Goal: Information Seeking & Learning: Learn about a topic

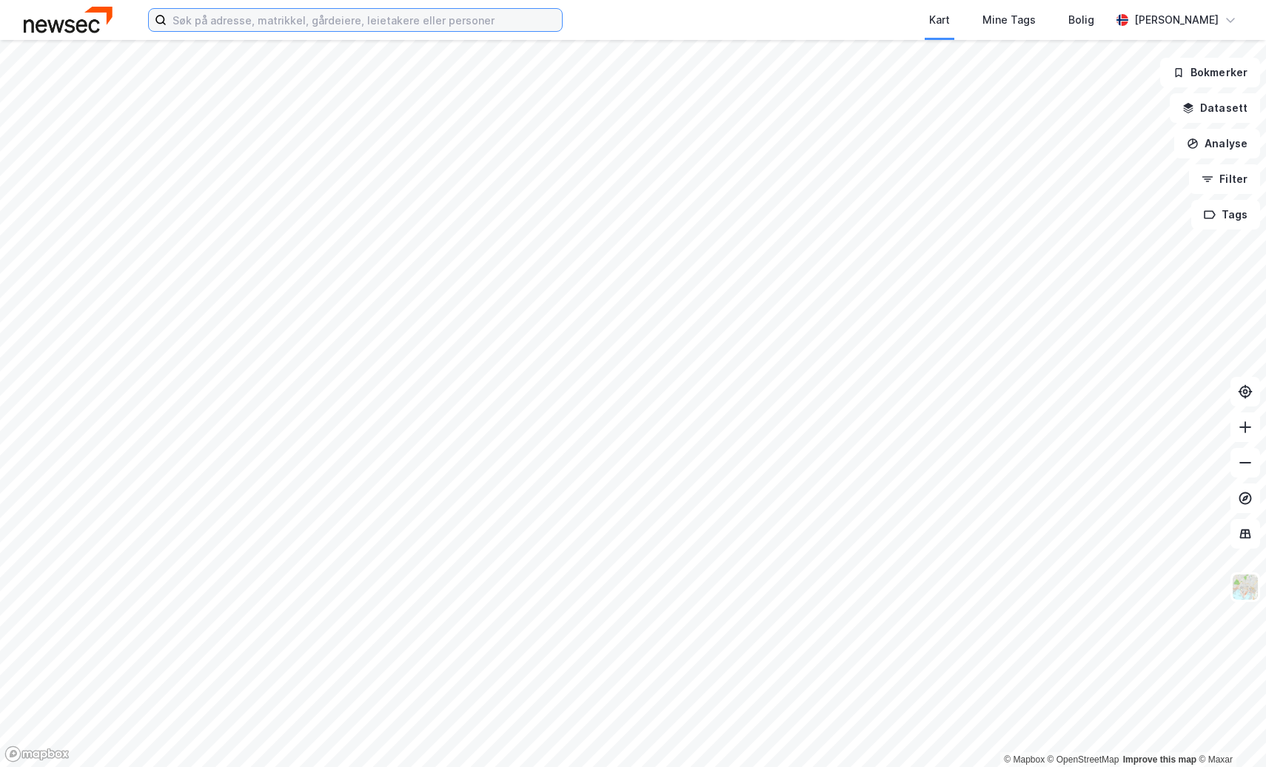
click at [331, 21] on input at bounding box center [364, 20] width 395 height 22
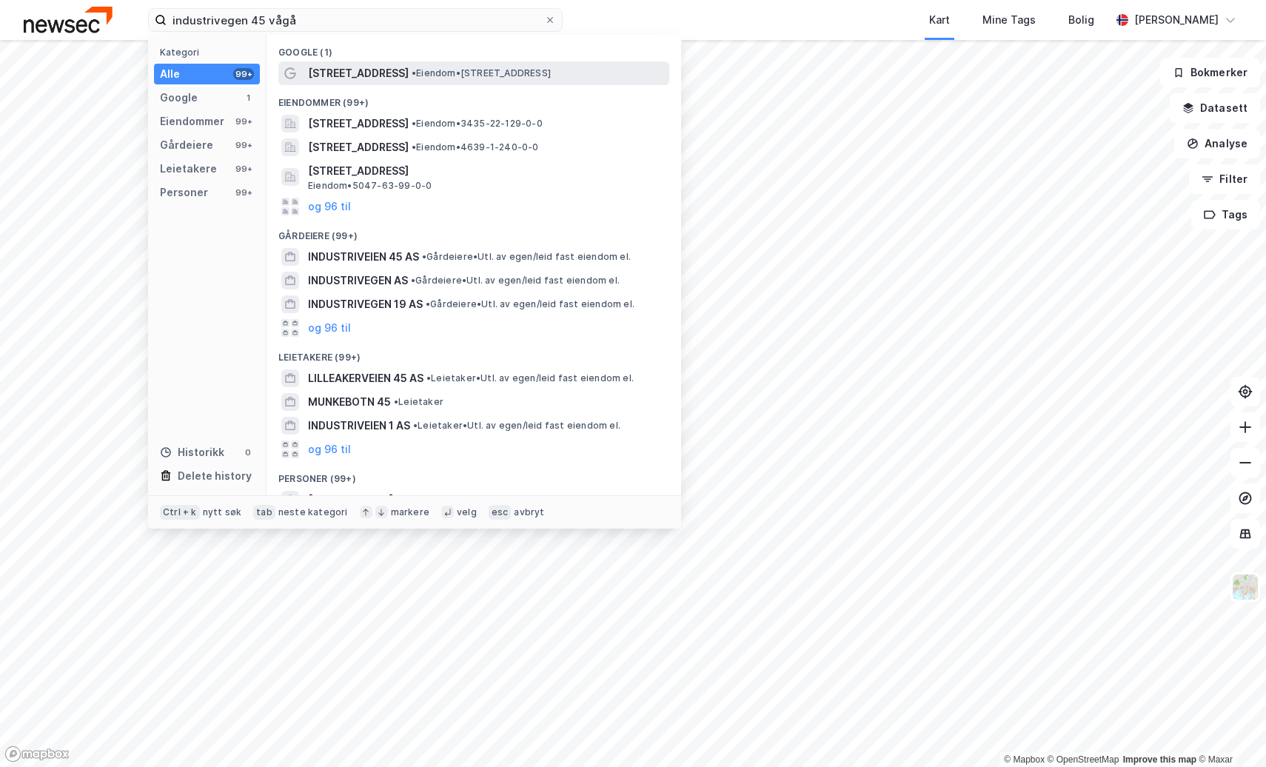
click at [414, 78] on span "• Eiendom • [STREET_ADDRESS]" at bounding box center [481, 73] width 139 height 12
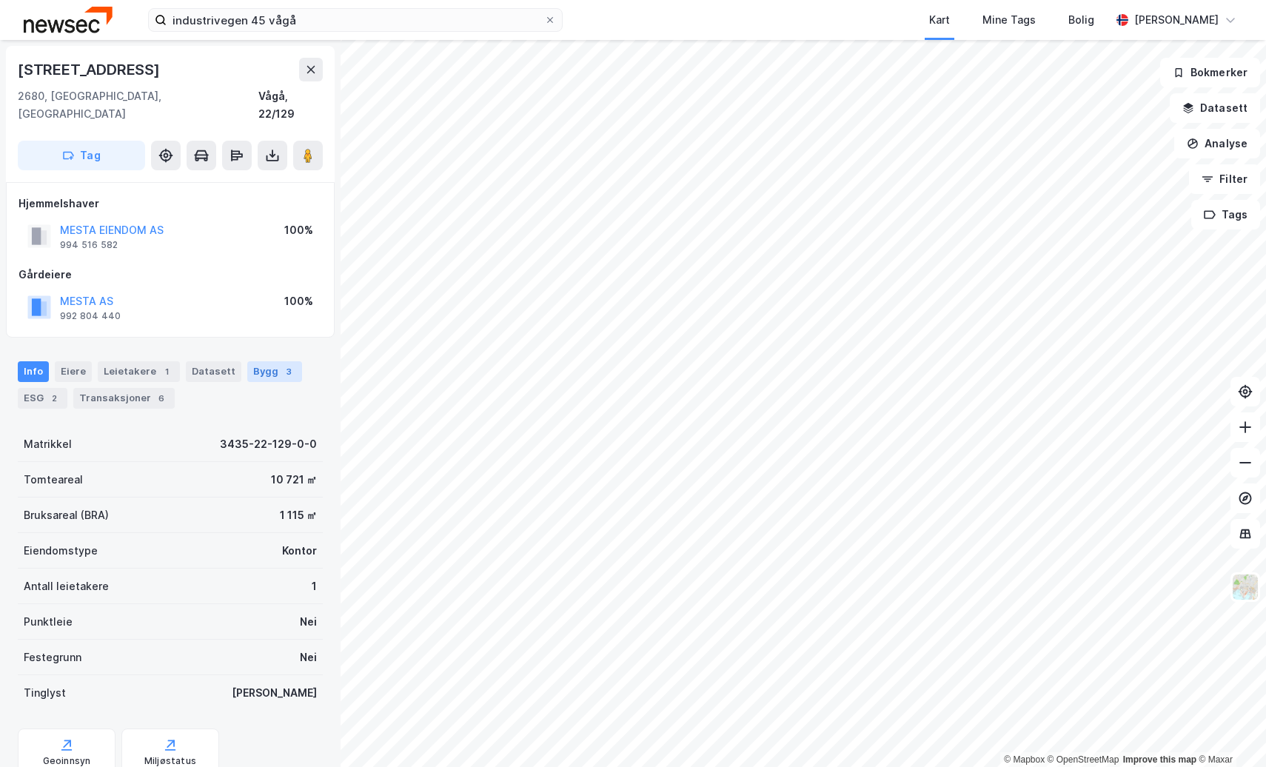
click at [254, 361] on div "Bygg 3" at bounding box center [274, 371] width 55 height 21
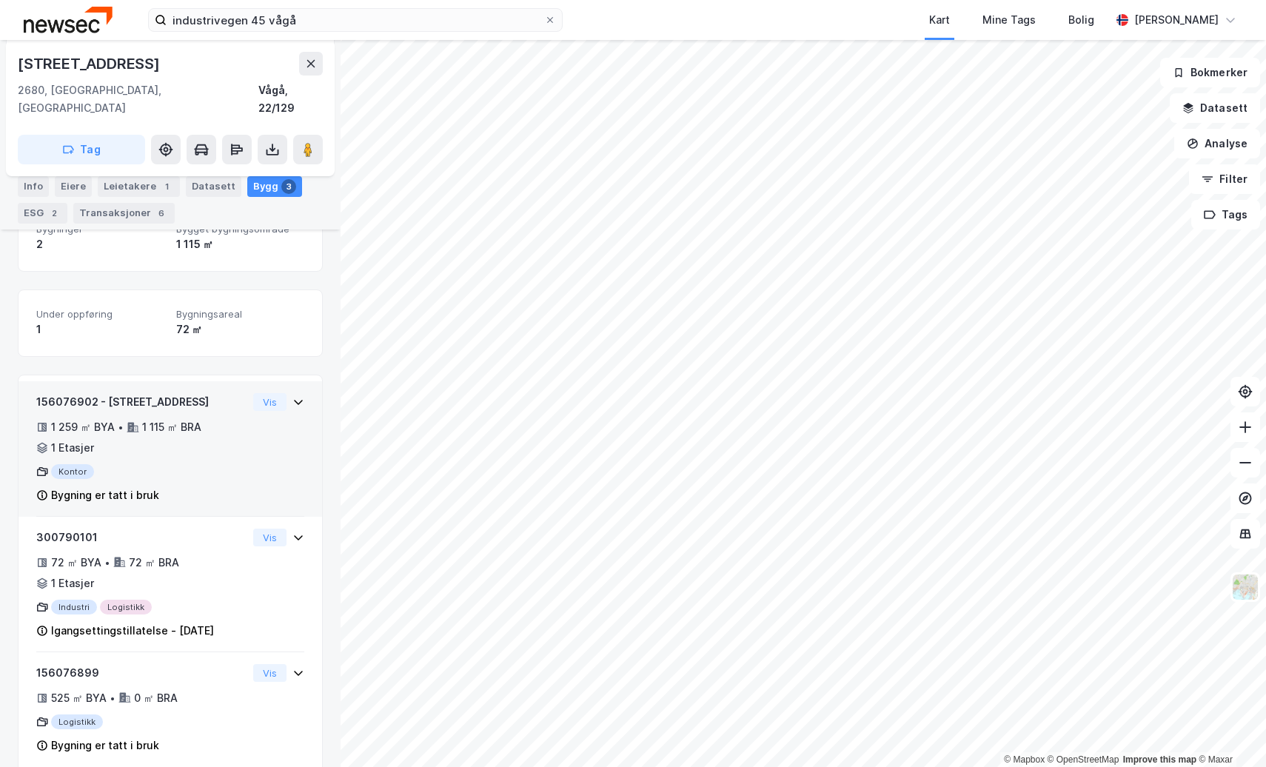
scroll to position [228, 0]
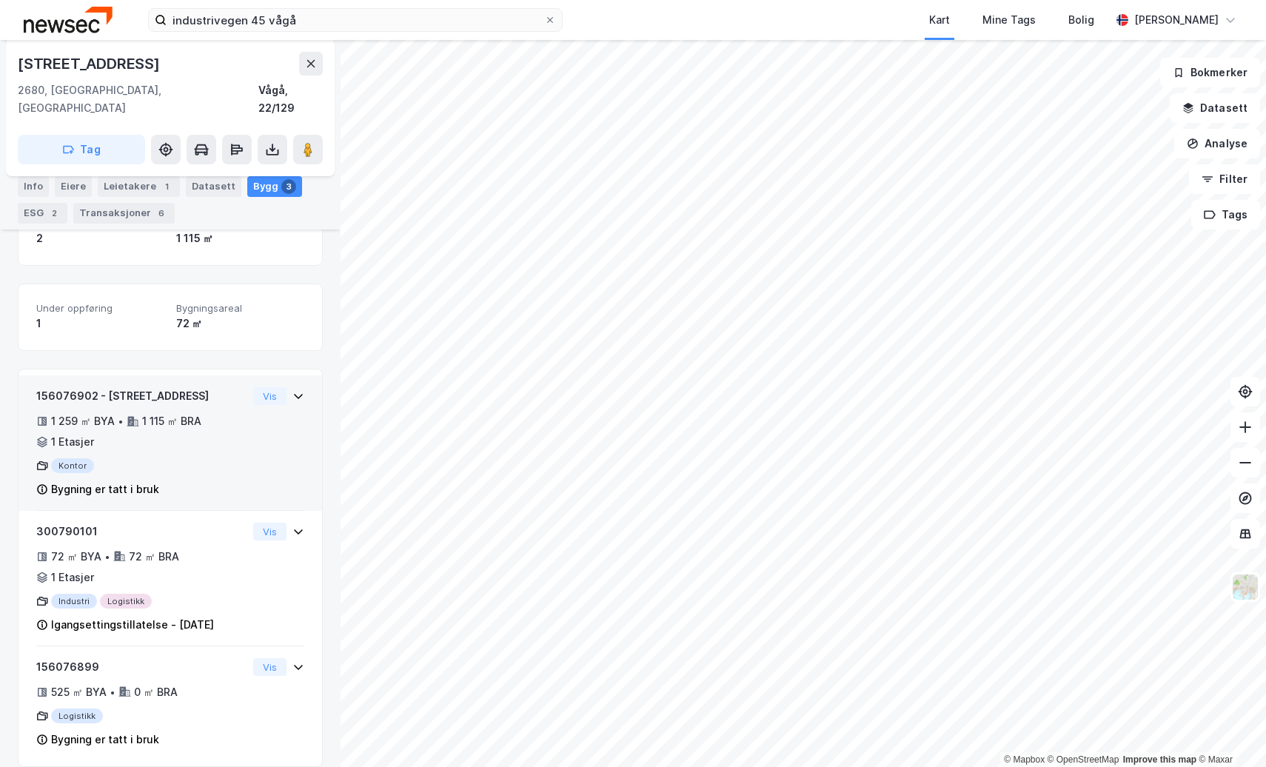
click at [219, 458] on div "Kontor" at bounding box center [141, 465] width 211 height 15
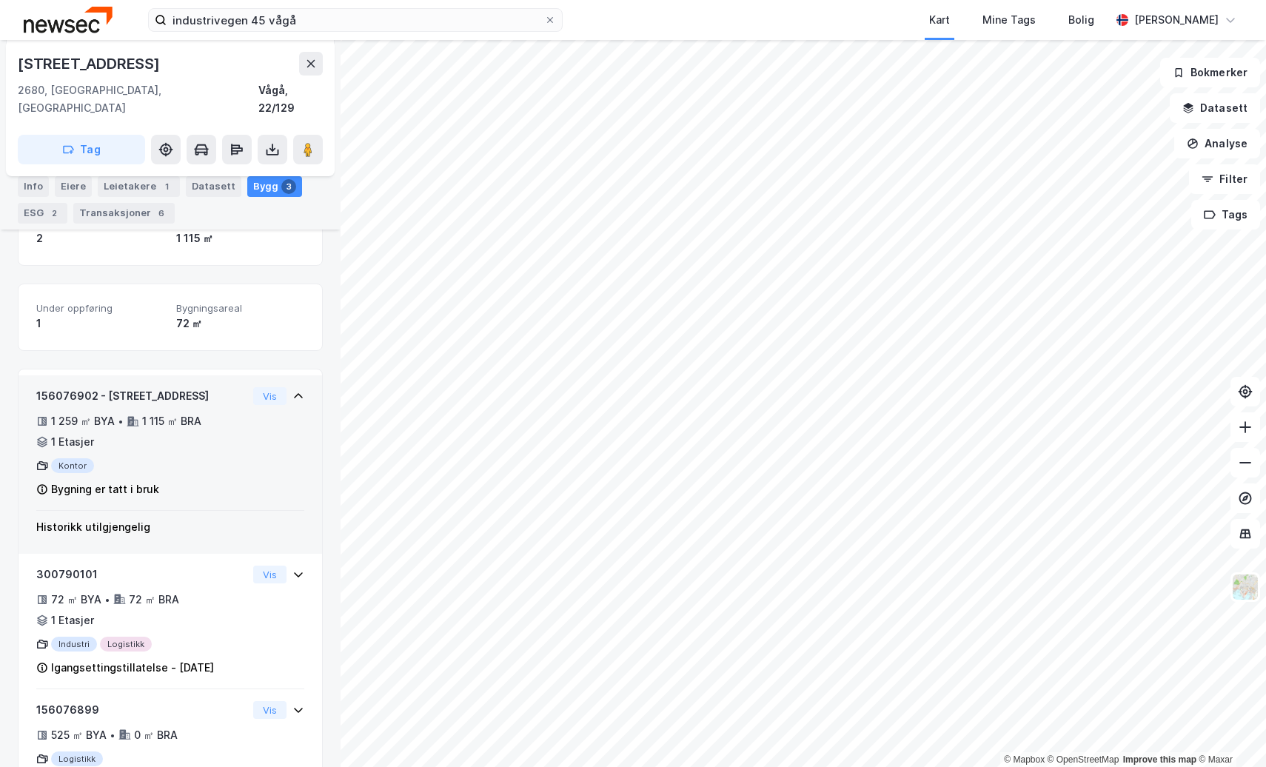
click at [224, 458] on div "Kontor" at bounding box center [141, 465] width 211 height 15
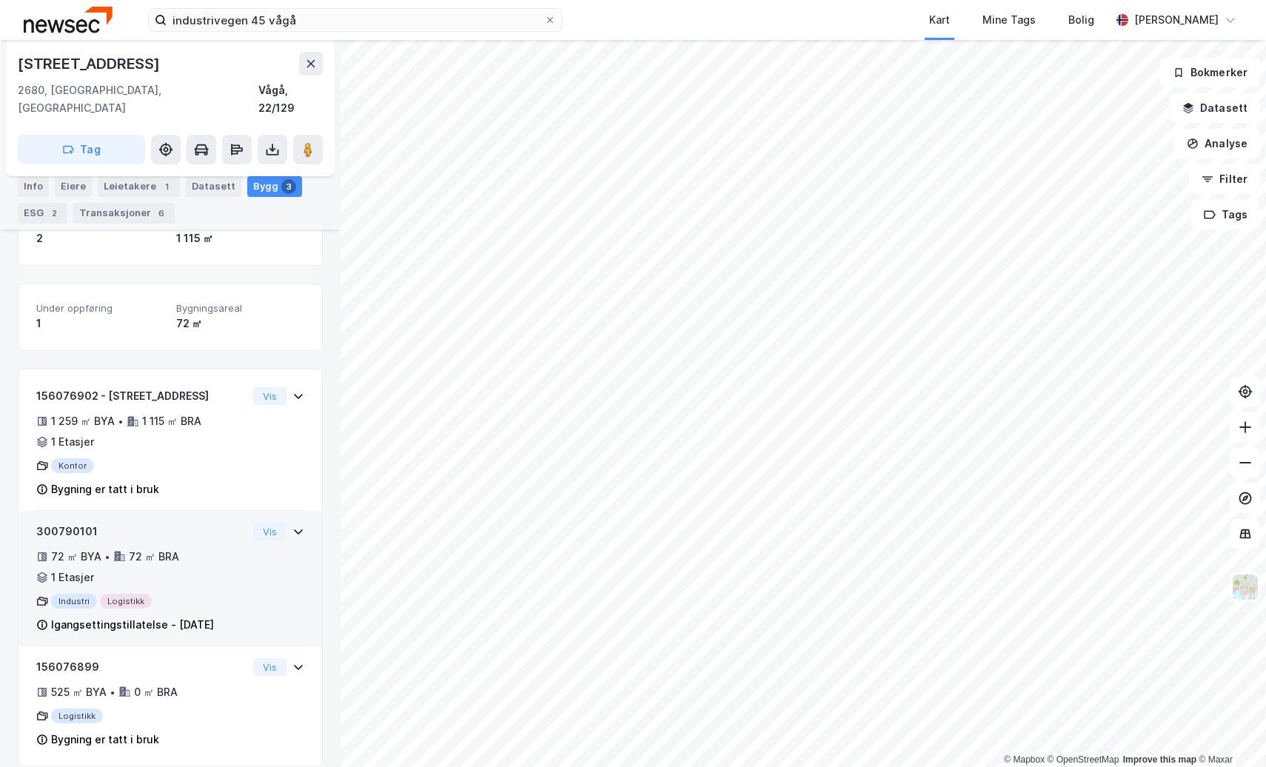
click at [246, 543] on div "300790101 72 ㎡ BYA • 72 ㎡ BRA • 1 Etasjer Industri Logistikk Igangsettingstilla…" at bounding box center [170, 585] width 268 height 124
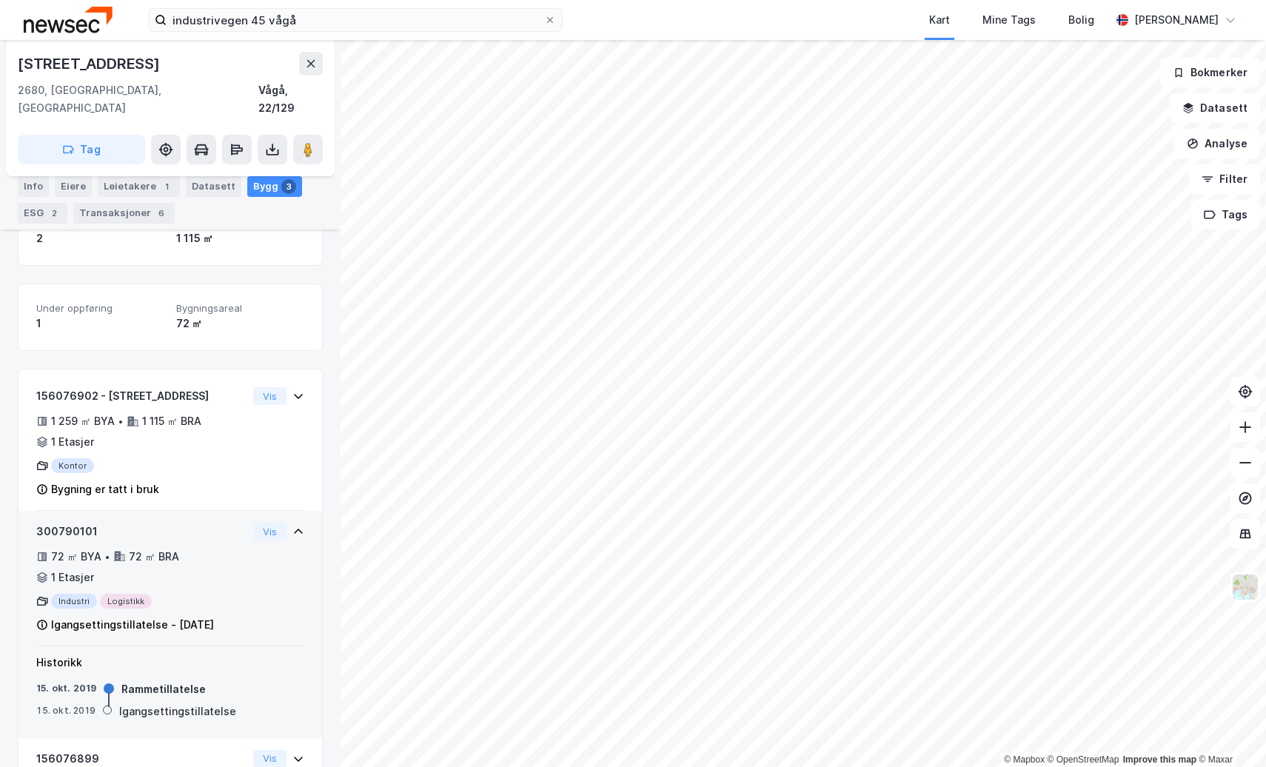
click at [229, 574] on div "300790101 72 ㎡ BYA • 72 ㎡ BRA • 1 Etasjer Industri Logistikk Igangsettingstilla…" at bounding box center [141, 578] width 211 height 111
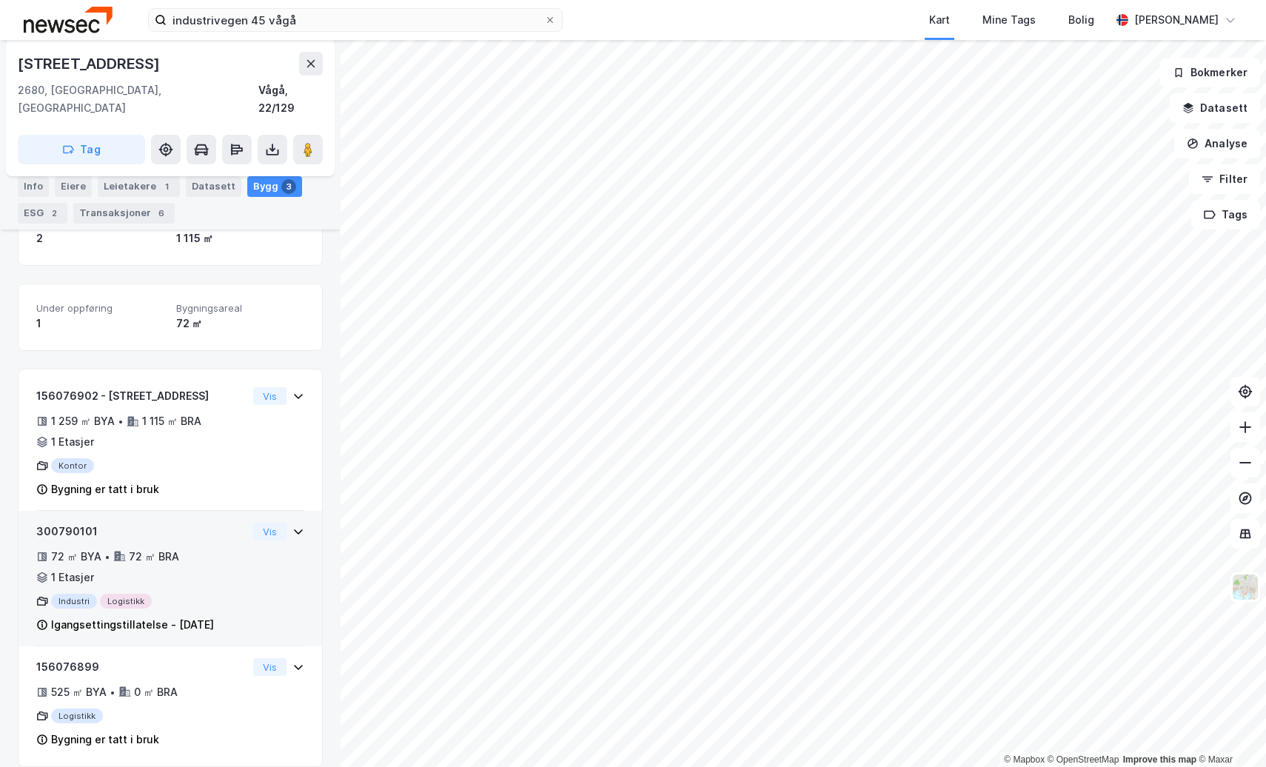
click at [248, 551] on div "300790101 72 ㎡ BYA • 72 ㎡ BRA • 1 Etasjer Industri Logistikk Igangsettingstilla…" at bounding box center [170, 585] width 268 height 124
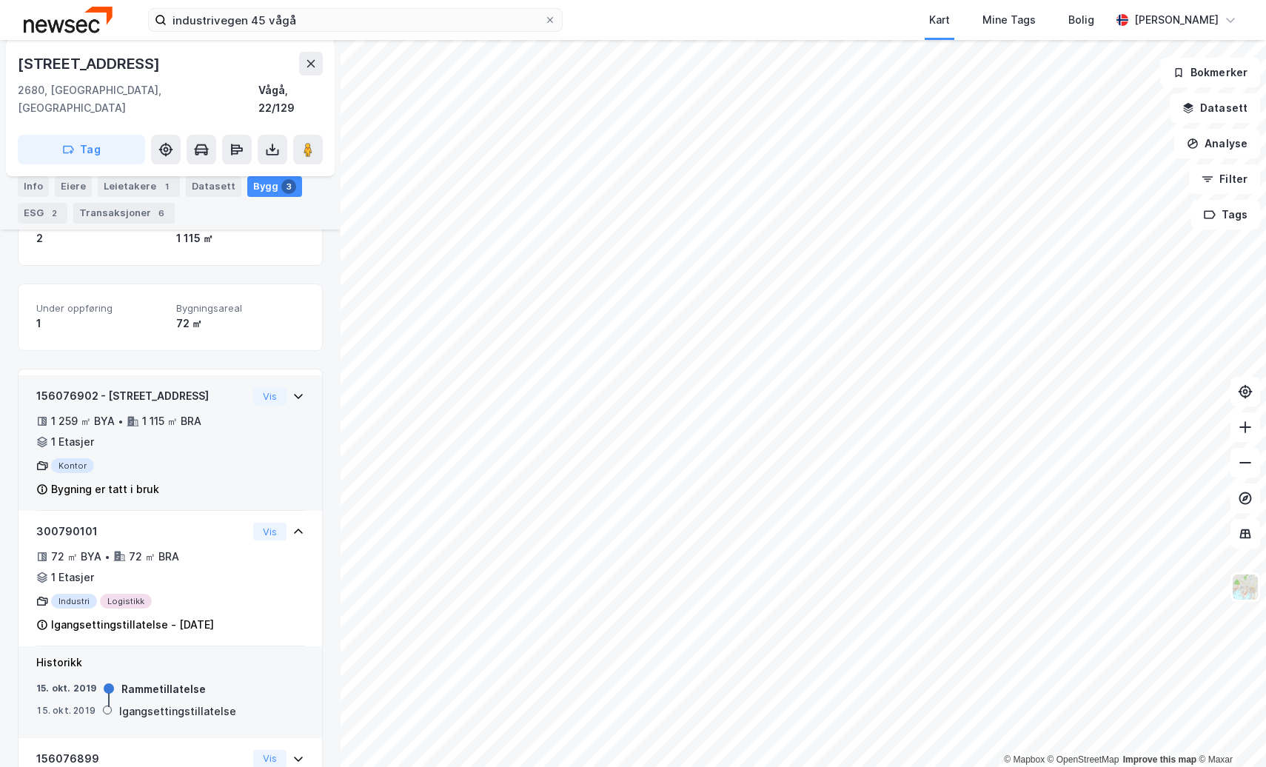
click at [191, 458] on div "Kontor" at bounding box center [141, 465] width 211 height 15
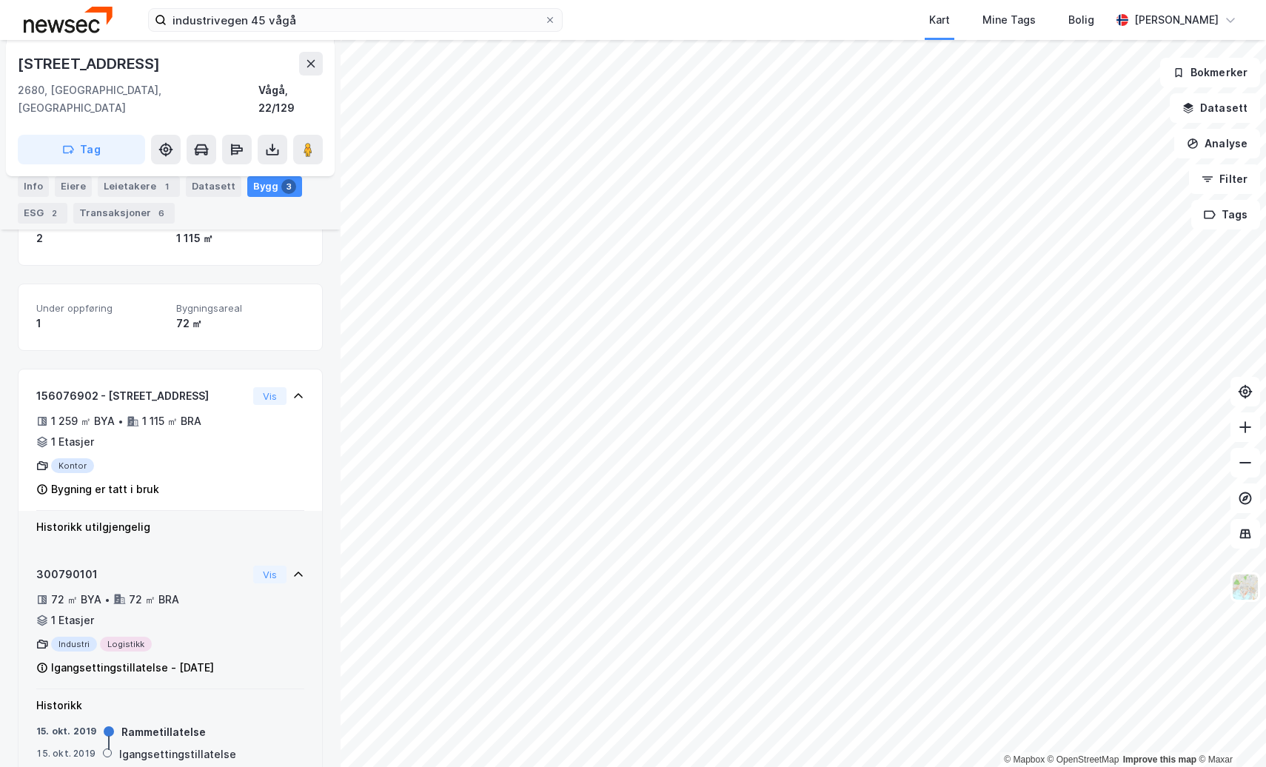
click at [197, 591] on div "72 ㎡ BYA • 72 ㎡ BRA • 1 Etasjer" at bounding box center [141, 610] width 211 height 38
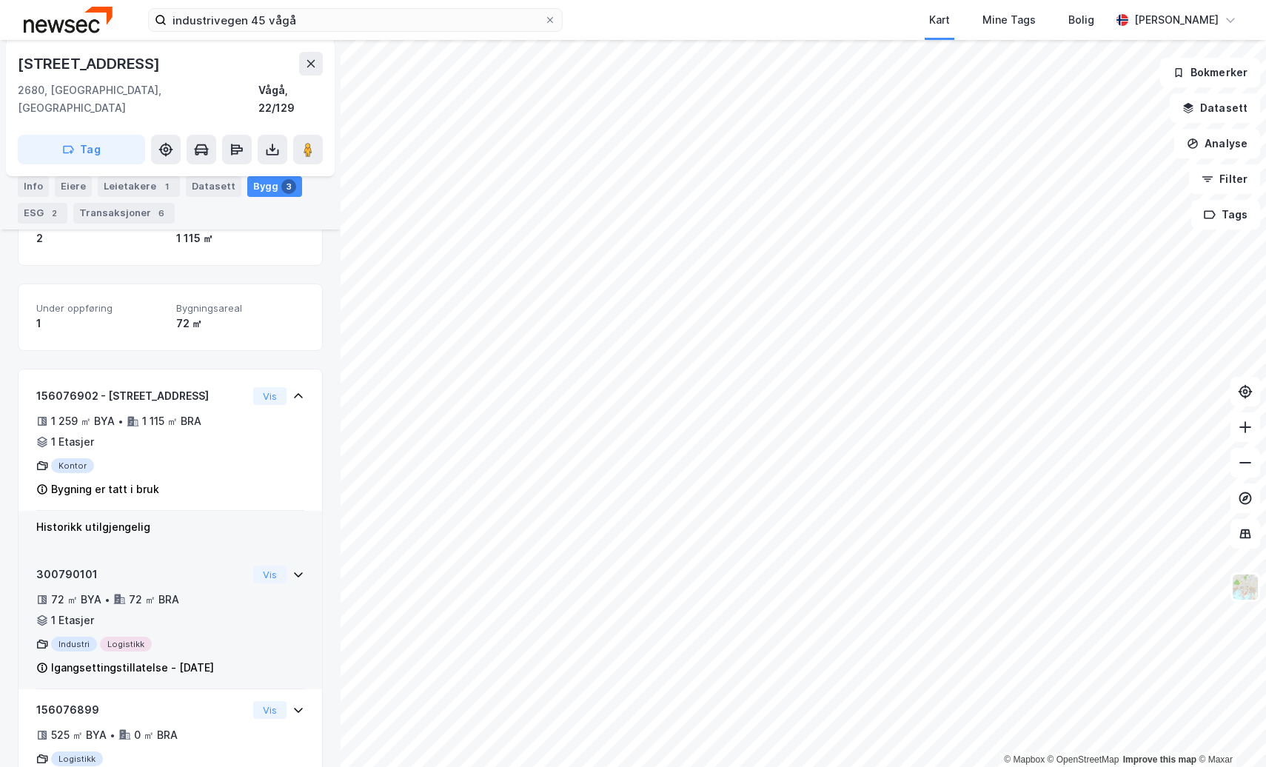
click at [198, 591] on div "72 ㎡ BYA • 72 ㎡ BRA • 1 Etasjer" at bounding box center [141, 610] width 211 height 38
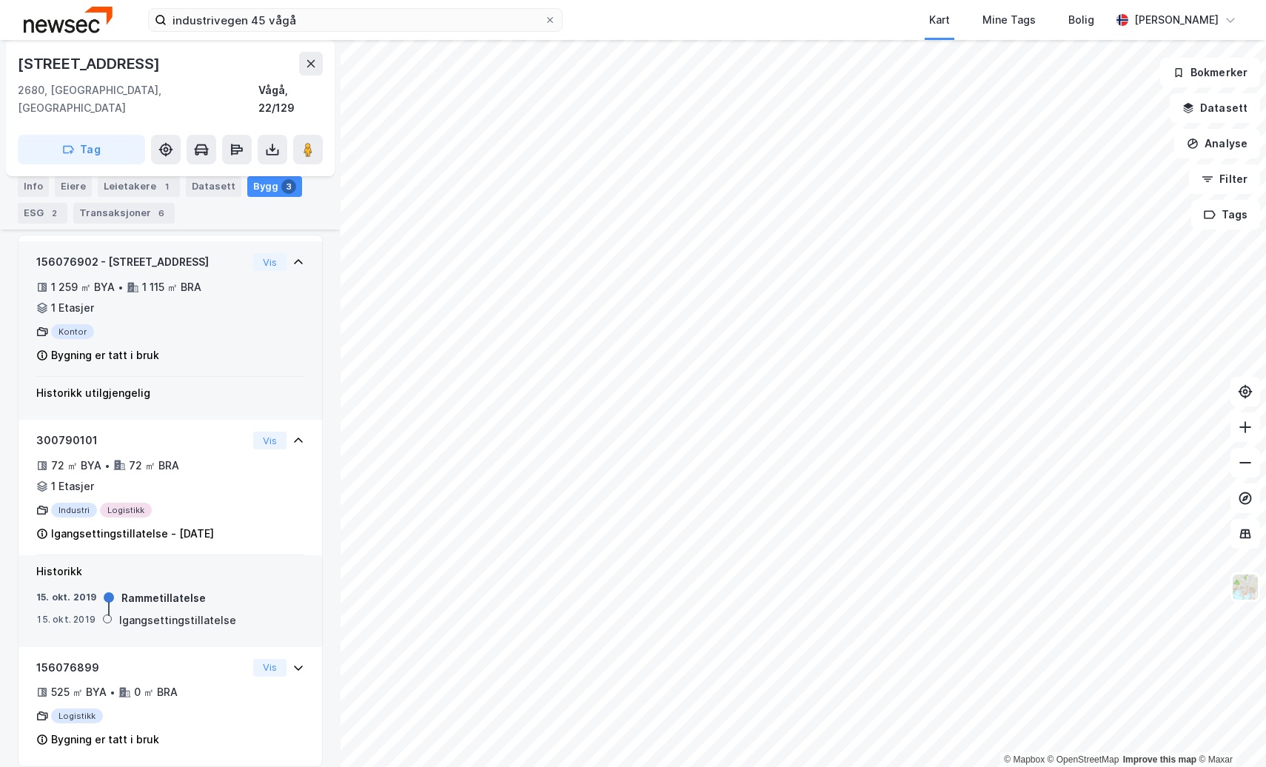
scroll to position [250, 0]
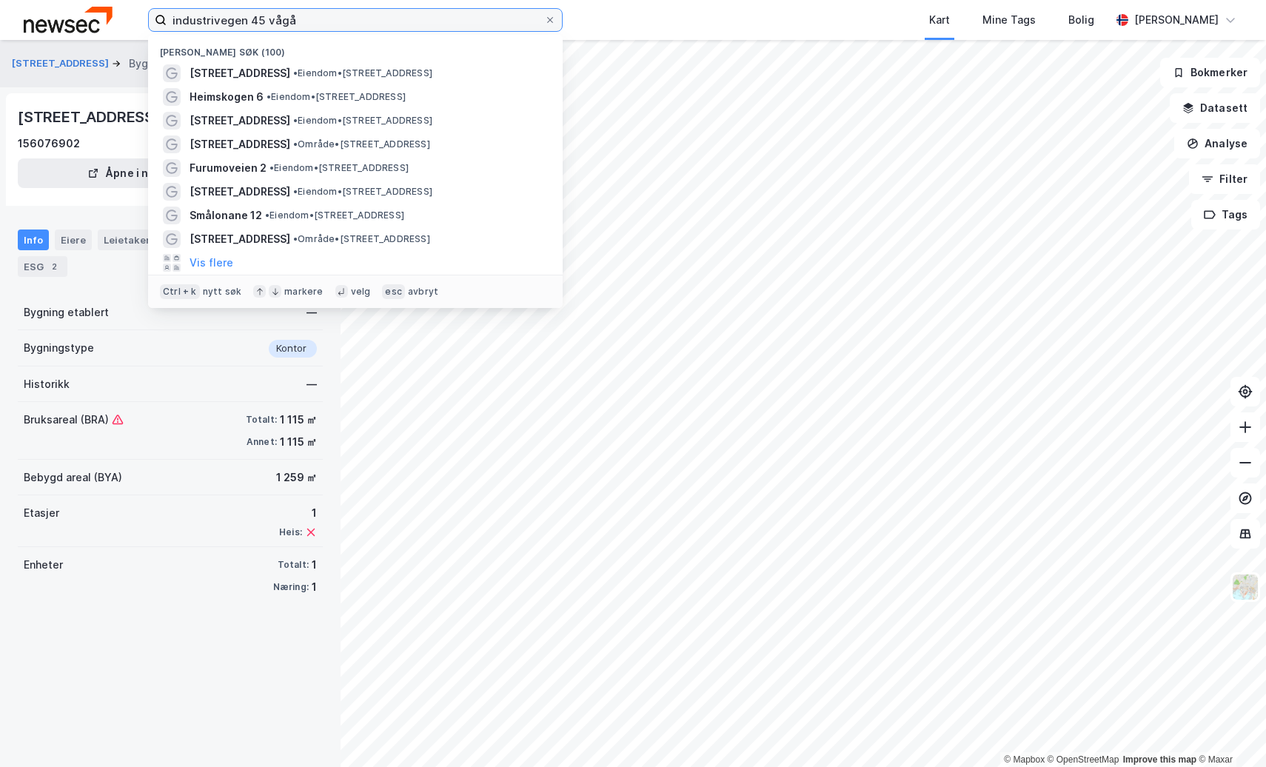
click at [417, 27] on input "industrivegen 45 vågå" at bounding box center [355, 20] width 377 height 22
click at [416, 27] on input "industrivegen 45 vågå" at bounding box center [355, 20] width 377 height 22
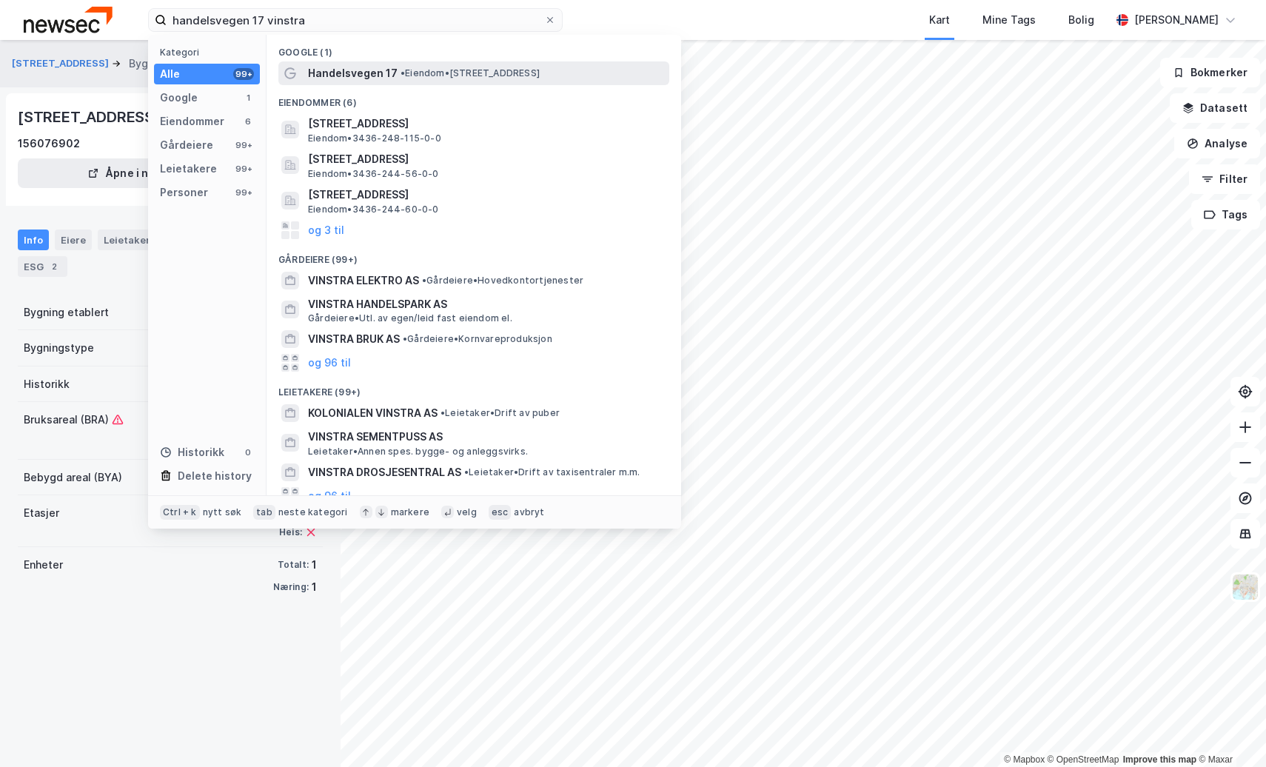
click at [437, 76] on span "• Eiendom • [STREET_ADDRESS]" at bounding box center [469, 73] width 139 height 12
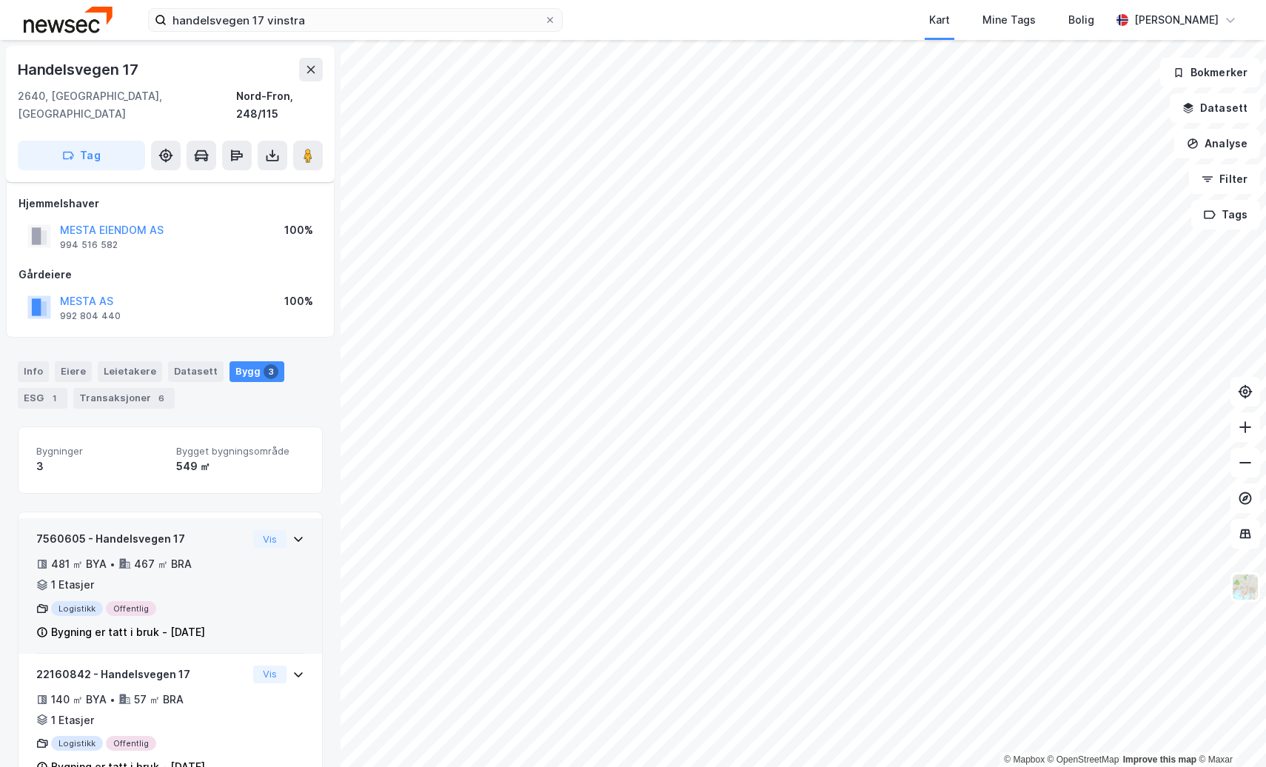
scroll to position [163, 0]
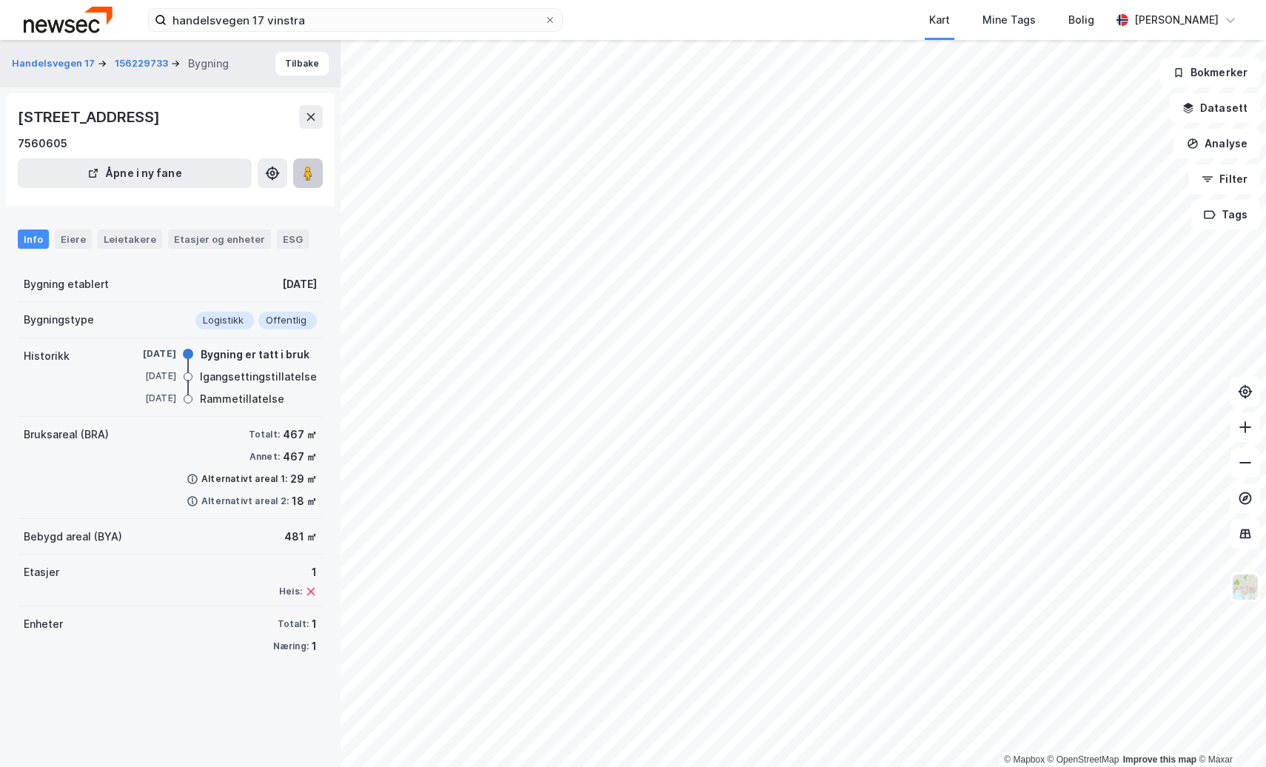
click at [298, 181] on button at bounding box center [308, 173] width 30 height 30
click at [421, 27] on input "handelsvegen 17 vinstra" at bounding box center [355, 20] width 377 height 22
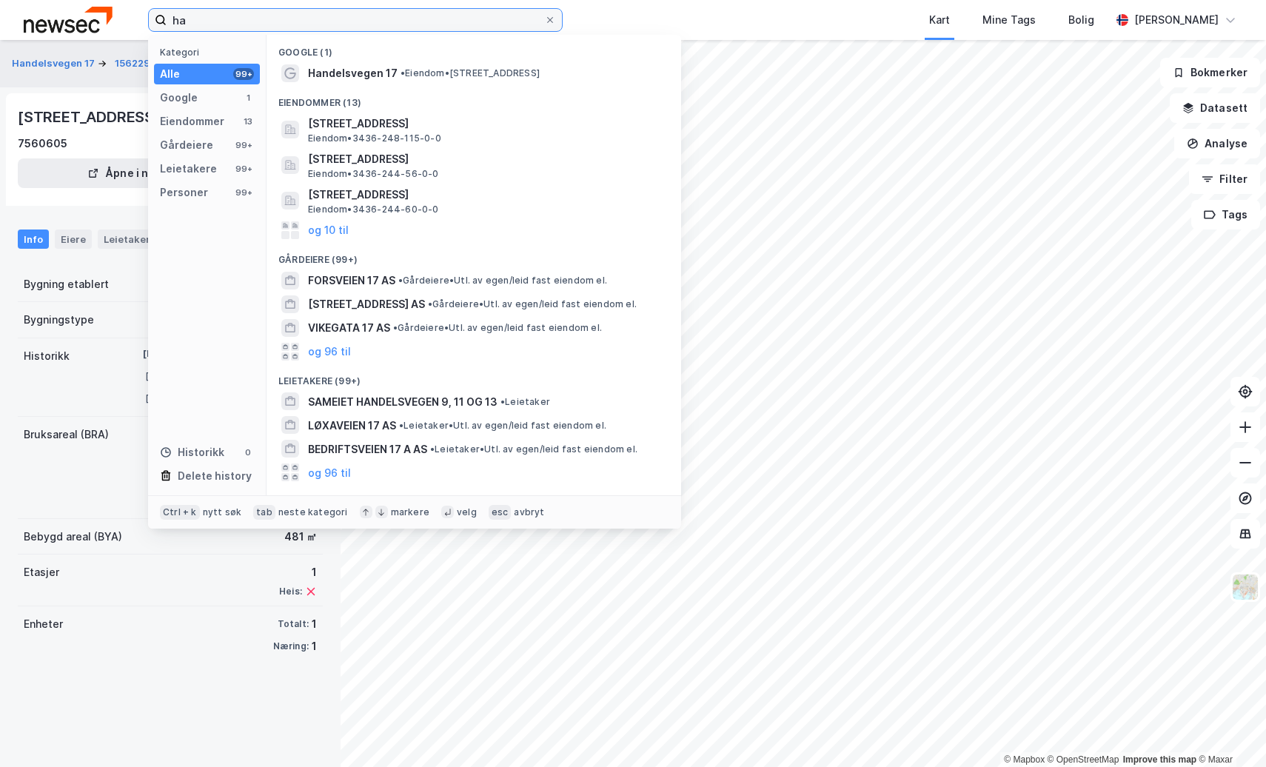
type input "h"
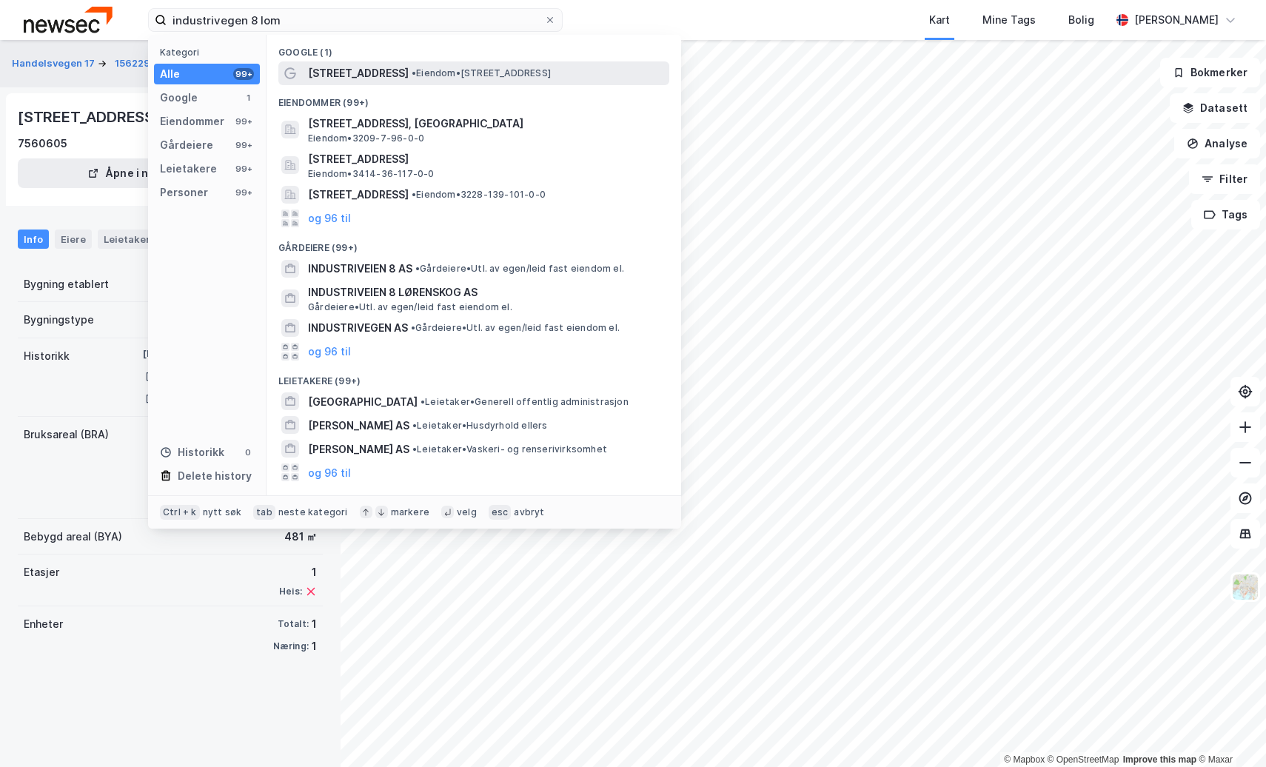
click at [432, 69] on span "• Eiendom • [STREET_ADDRESS]" at bounding box center [481, 73] width 139 height 12
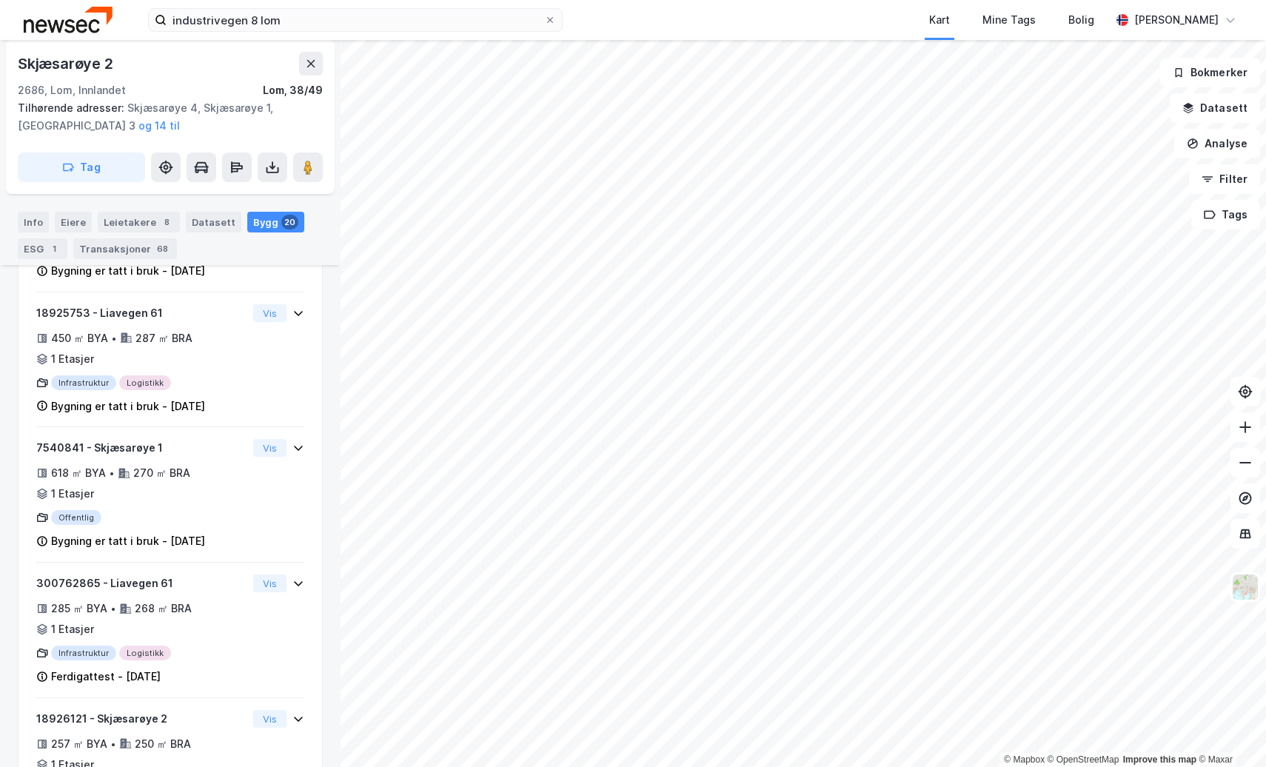
scroll to position [1232, 0]
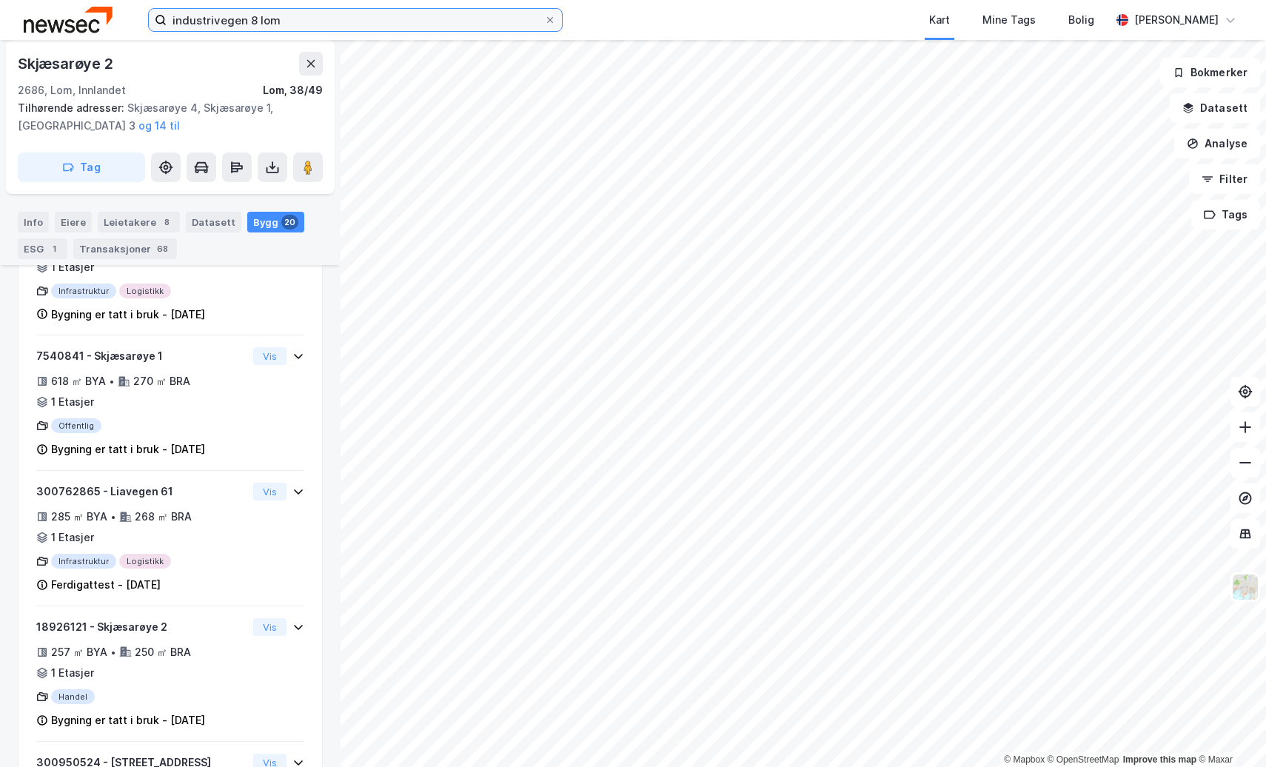
click at [292, 22] on input "industrivegen 8 lom" at bounding box center [355, 20] width 377 height 22
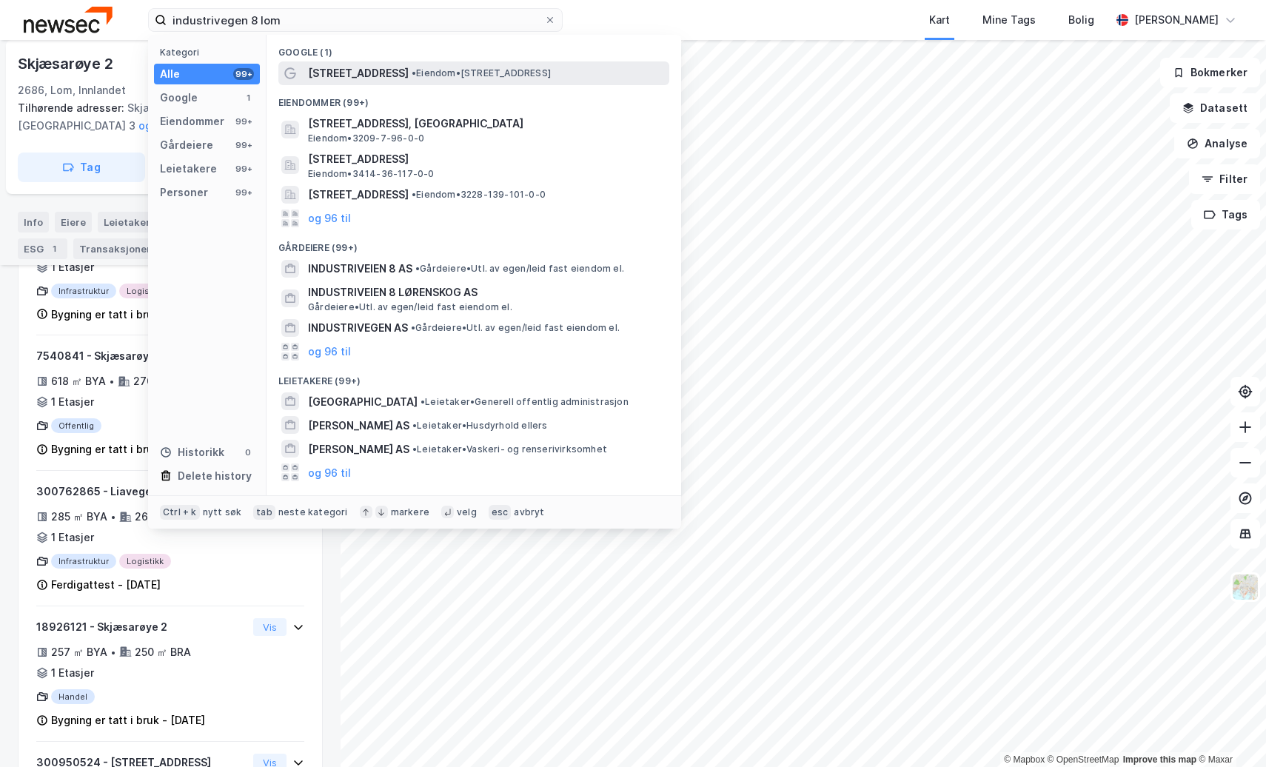
click at [460, 67] on span "• Eiendom • [STREET_ADDRESS]" at bounding box center [481, 73] width 139 height 12
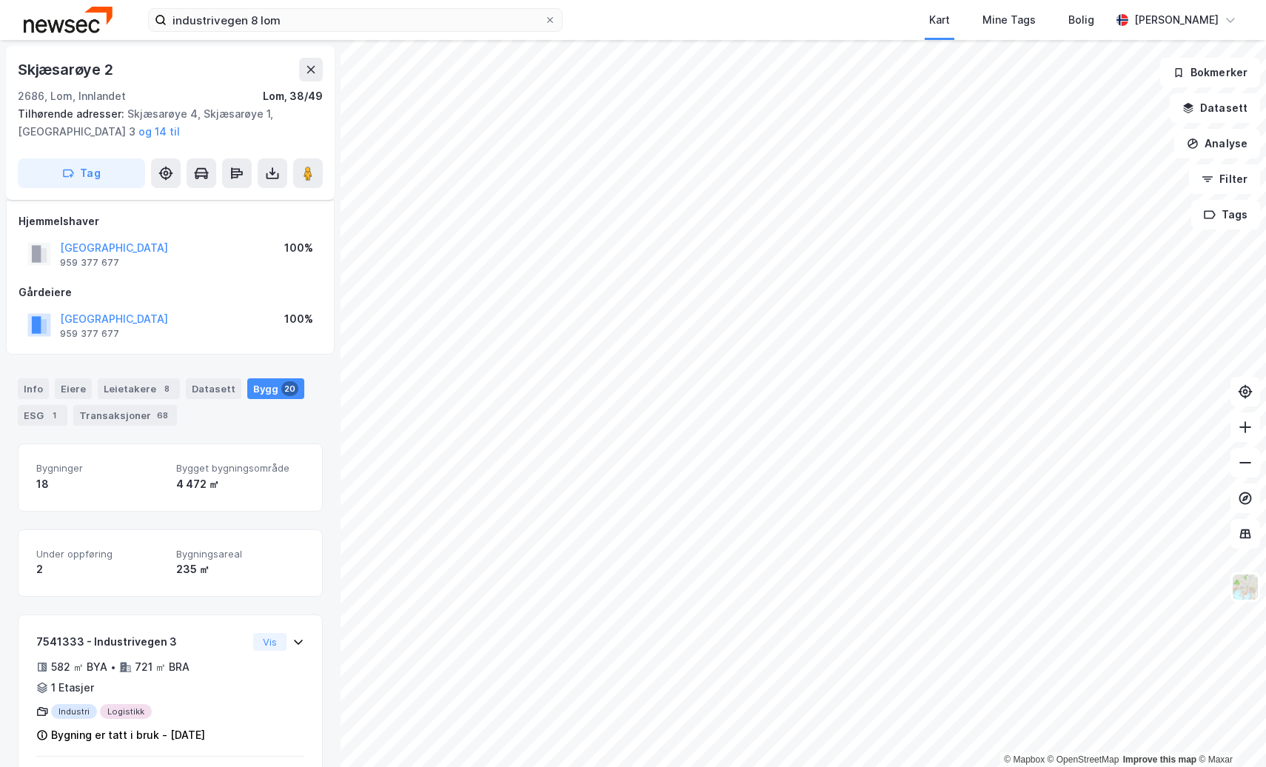
scroll to position [1232, 0]
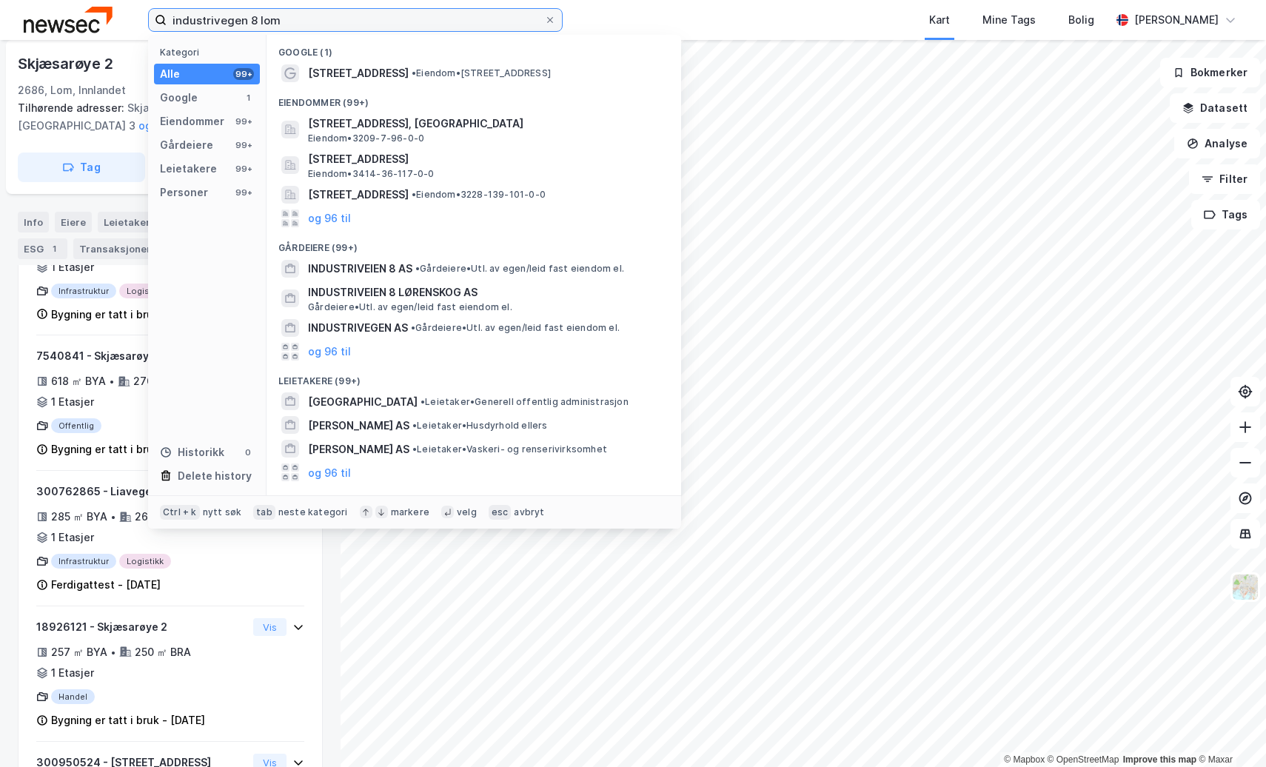
click at [340, 24] on input "industrivegen 8 lom" at bounding box center [355, 20] width 377 height 22
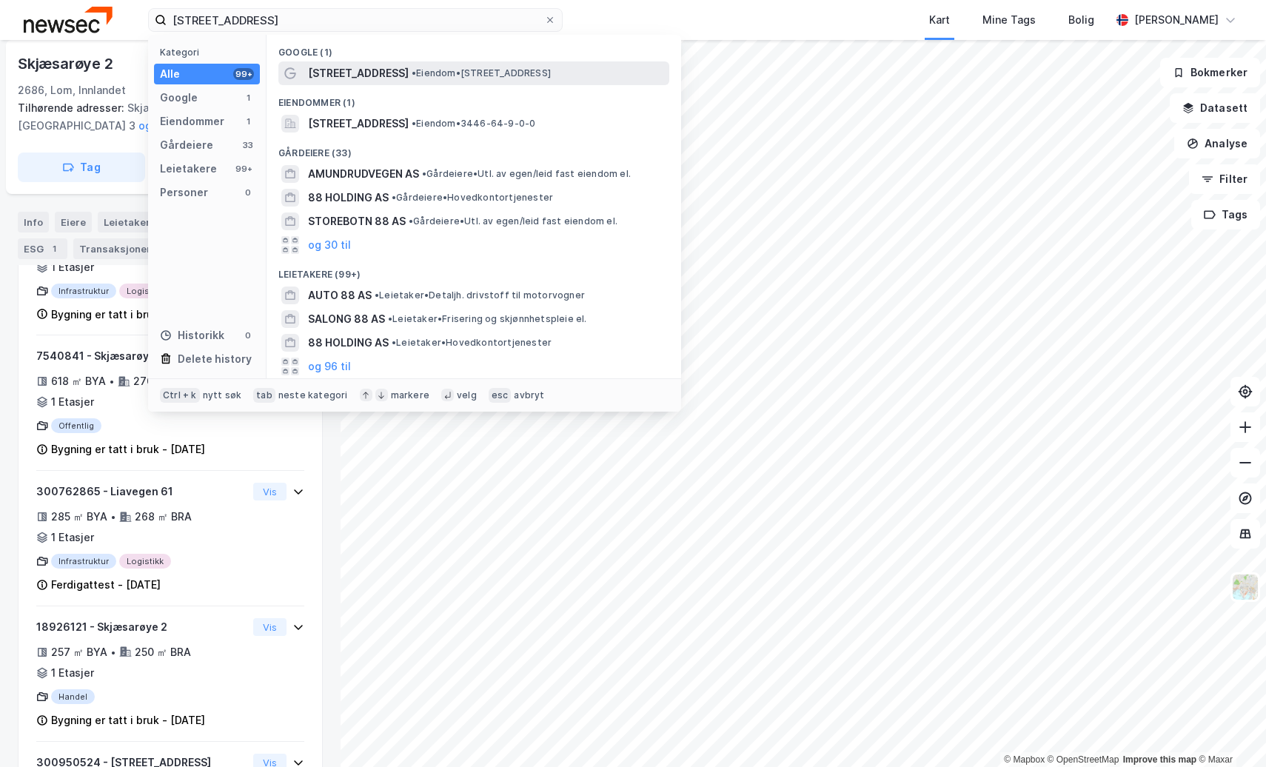
click at [406, 73] on span "[STREET_ADDRESS]" at bounding box center [358, 73] width 101 height 18
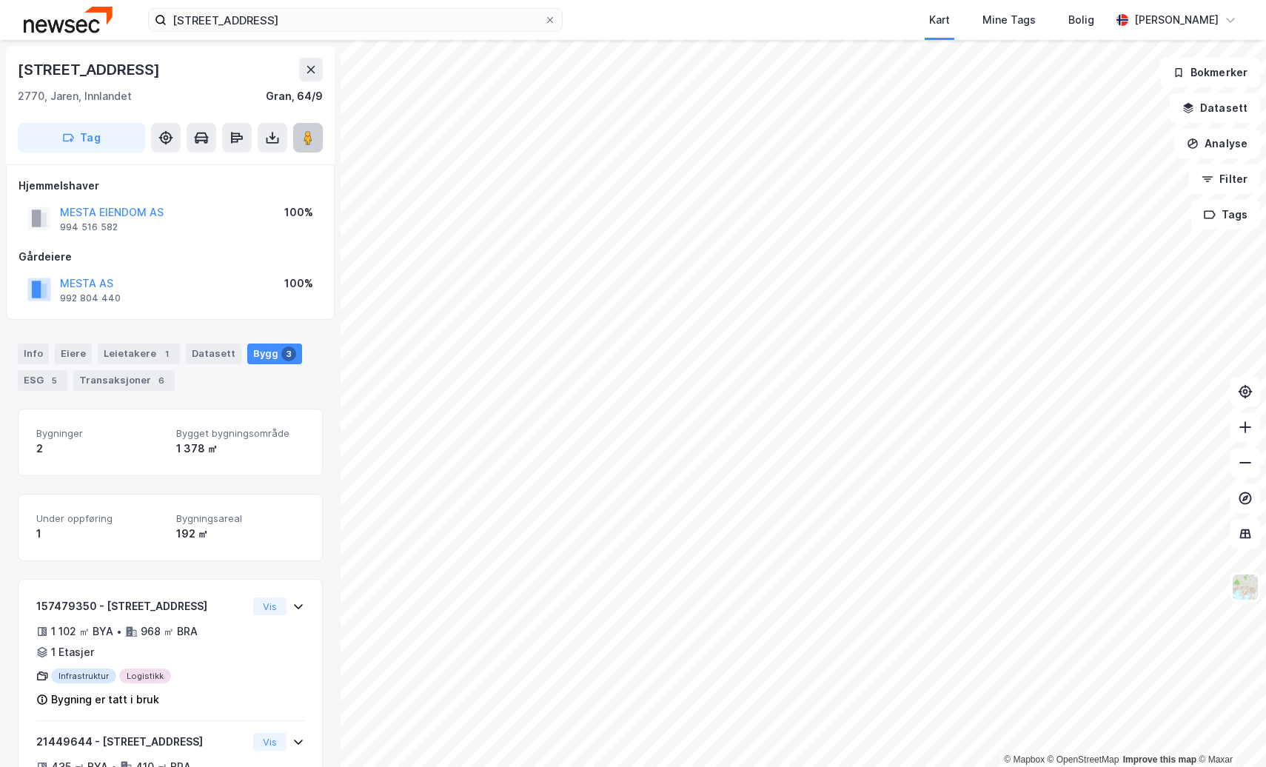
click at [306, 138] on image at bounding box center [307, 137] width 9 height 15
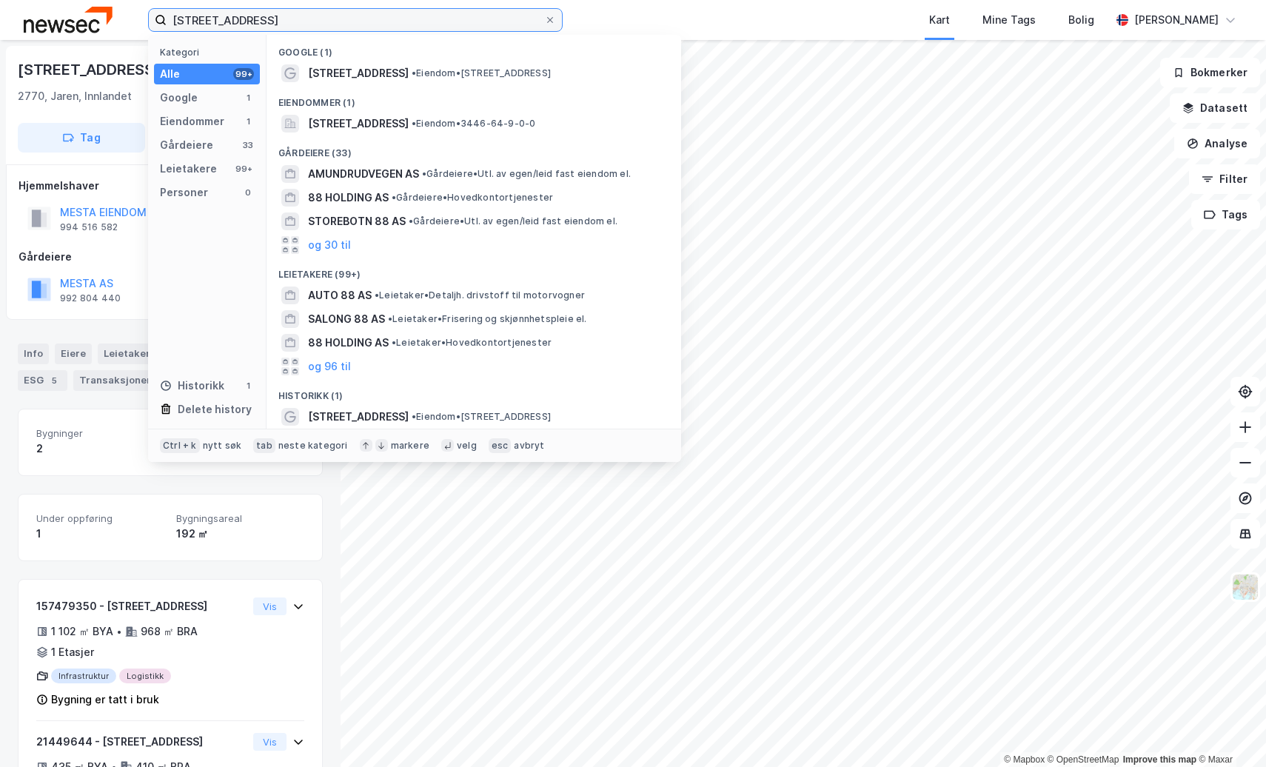
click at [357, 19] on input "[STREET_ADDRESS]" at bounding box center [355, 20] width 377 height 22
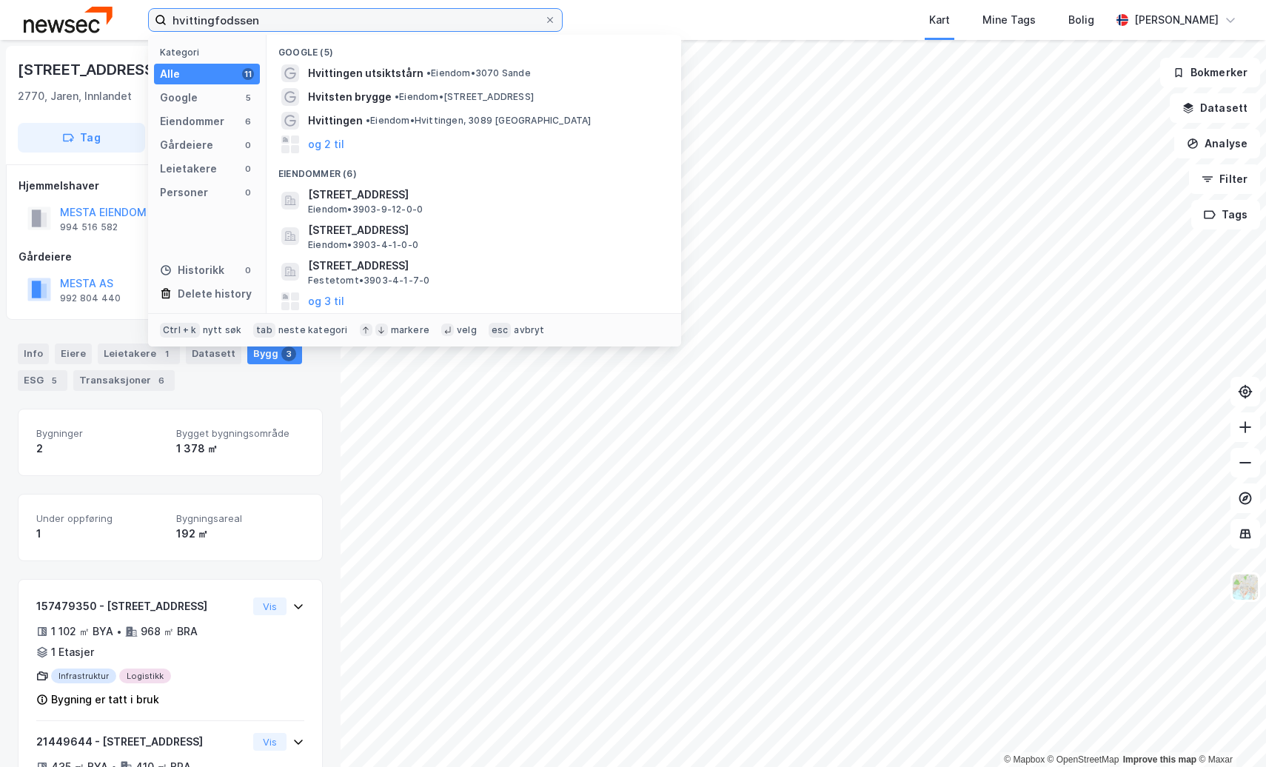
click at [228, 17] on input "hvittingfodssen" at bounding box center [355, 20] width 377 height 22
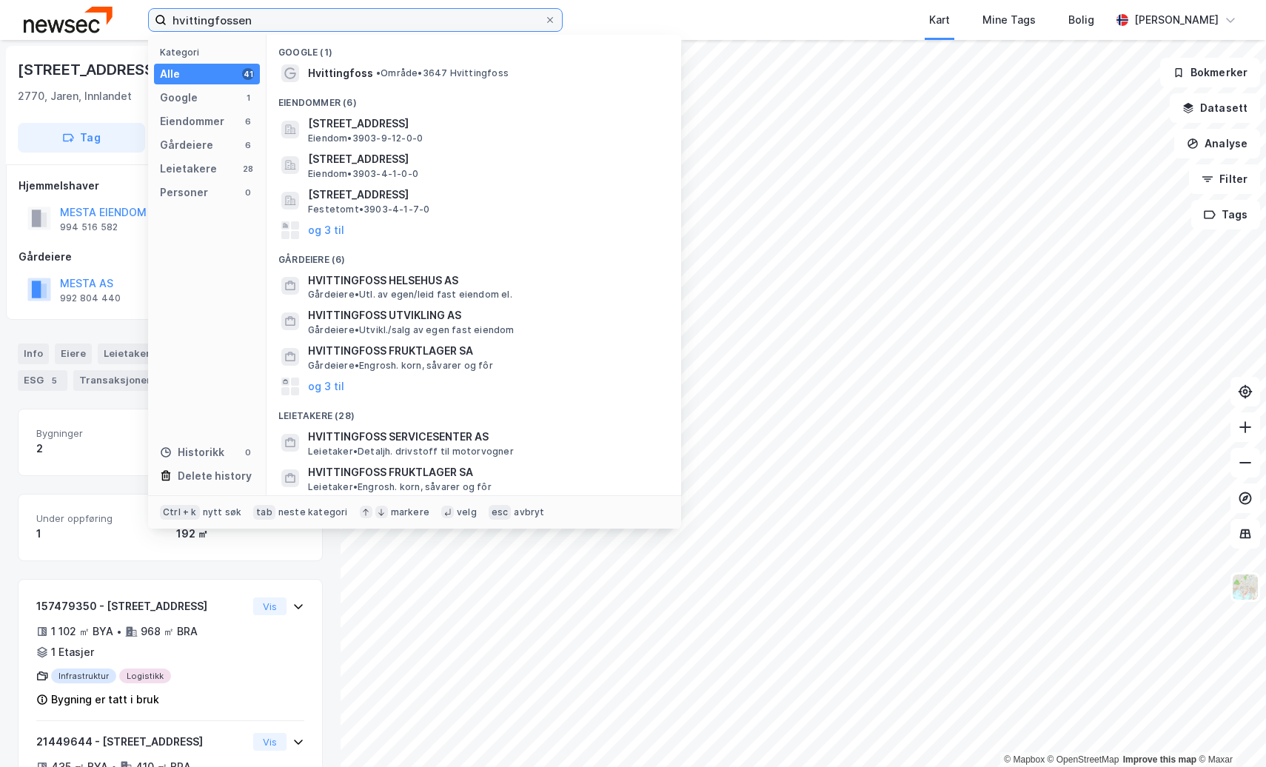
click at [263, 16] on input "hvittingfossen" at bounding box center [355, 20] width 377 height 22
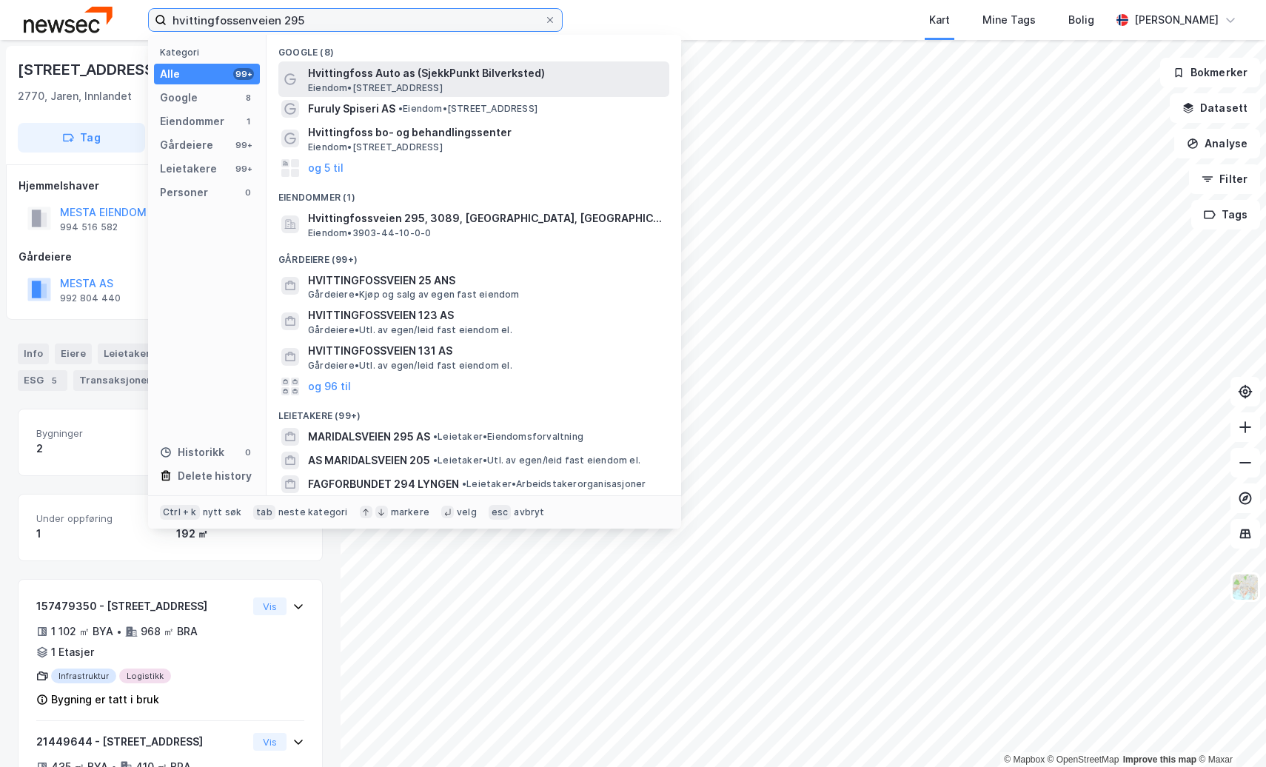
type input "hvittingfossenveien 295"
click at [511, 73] on span "Hvittingfoss Auto as (SjekkPunkt Bilverksted)" at bounding box center [485, 73] width 355 height 18
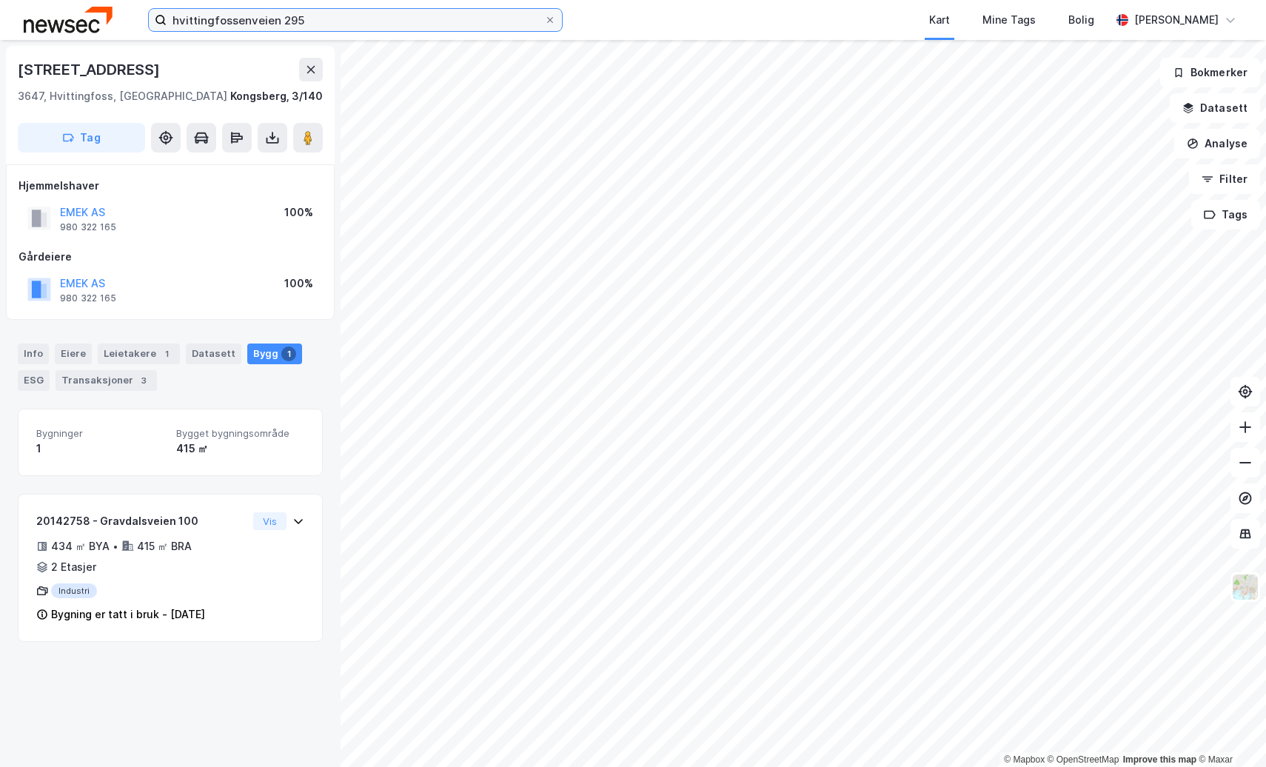
click at [342, 24] on input "hvittingfossenveien 295" at bounding box center [355, 20] width 377 height 22
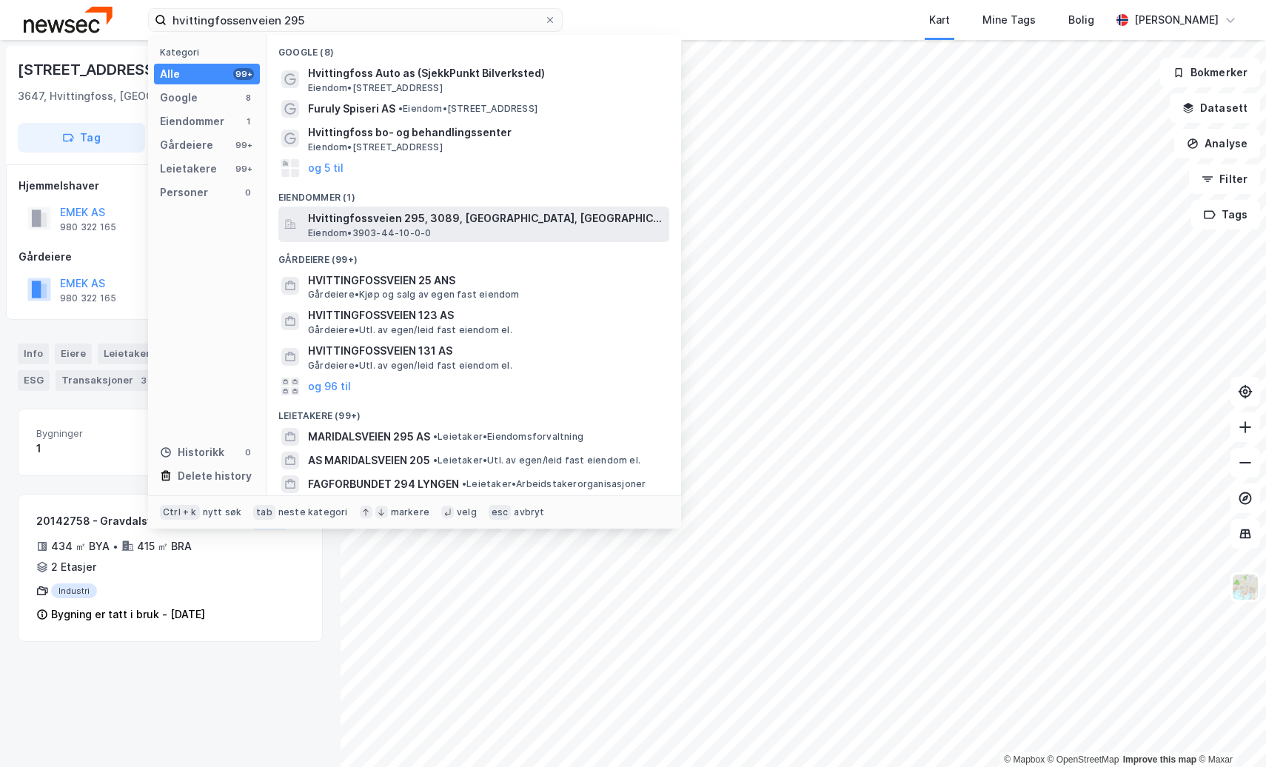
click at [503, 220] on span "Hvittingfossveien 295, 3089, [GEOGRAPHIC_DATA], [GEOGRAPHIC_DATA]" at bounding box center [485, 218] width 355 height 18
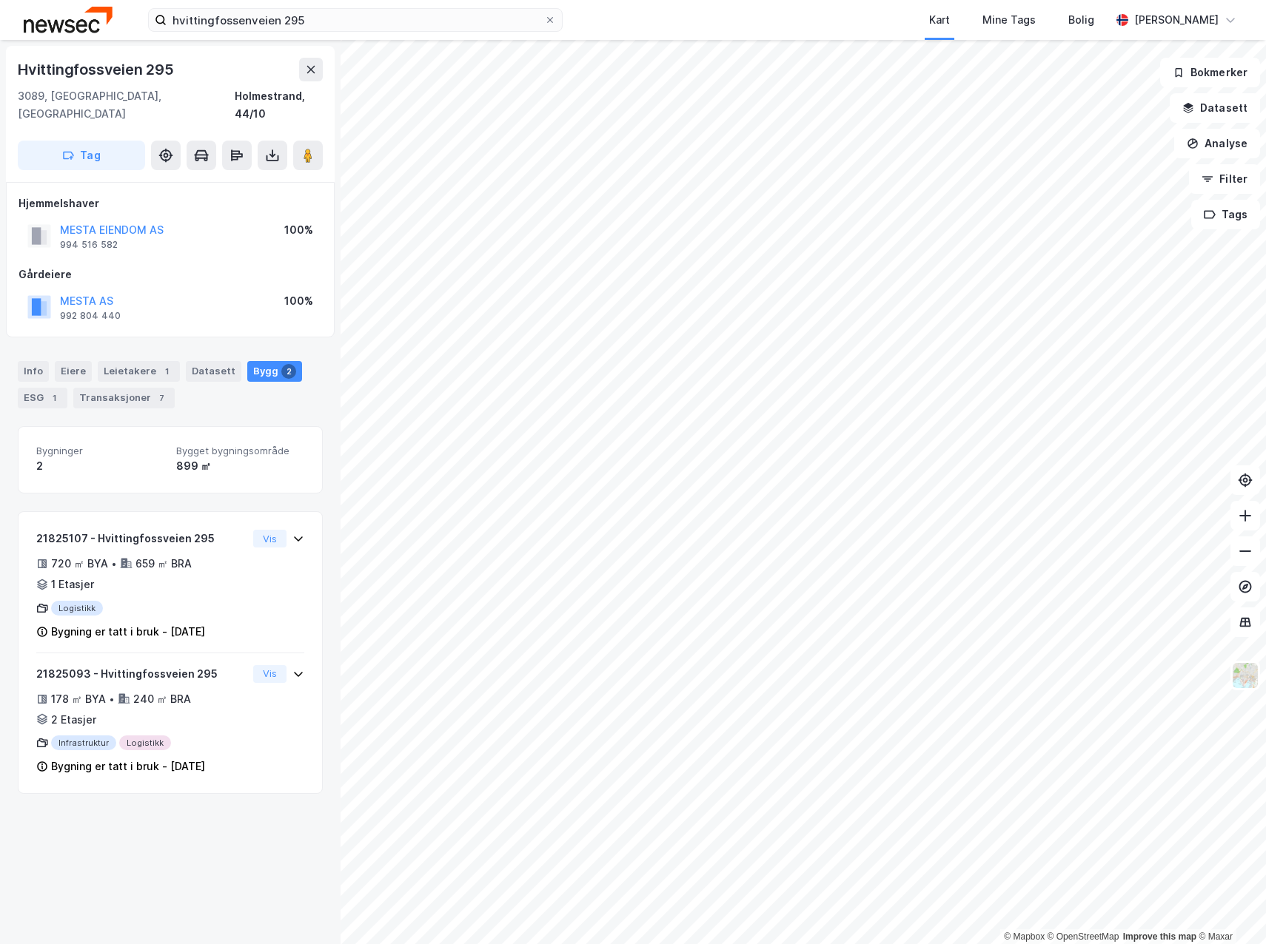
click at [75, 70] on div "Hvittingfossveien 295" at bounding box center [97, 70] width 159 height 24
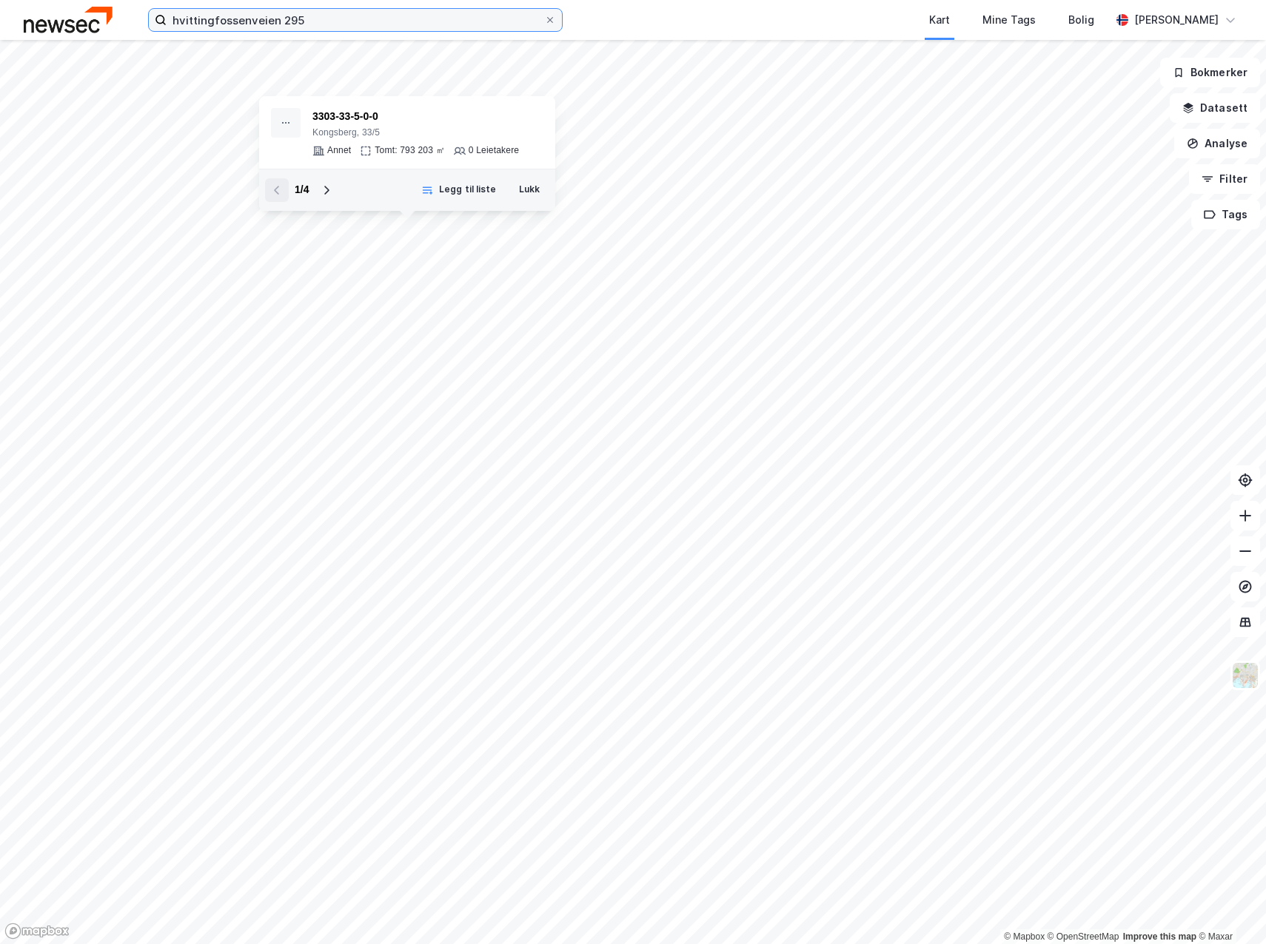
click at [366, 16] on input "hvittingfossenveien 295" at bounding box center [355, 20] width 377 height 22
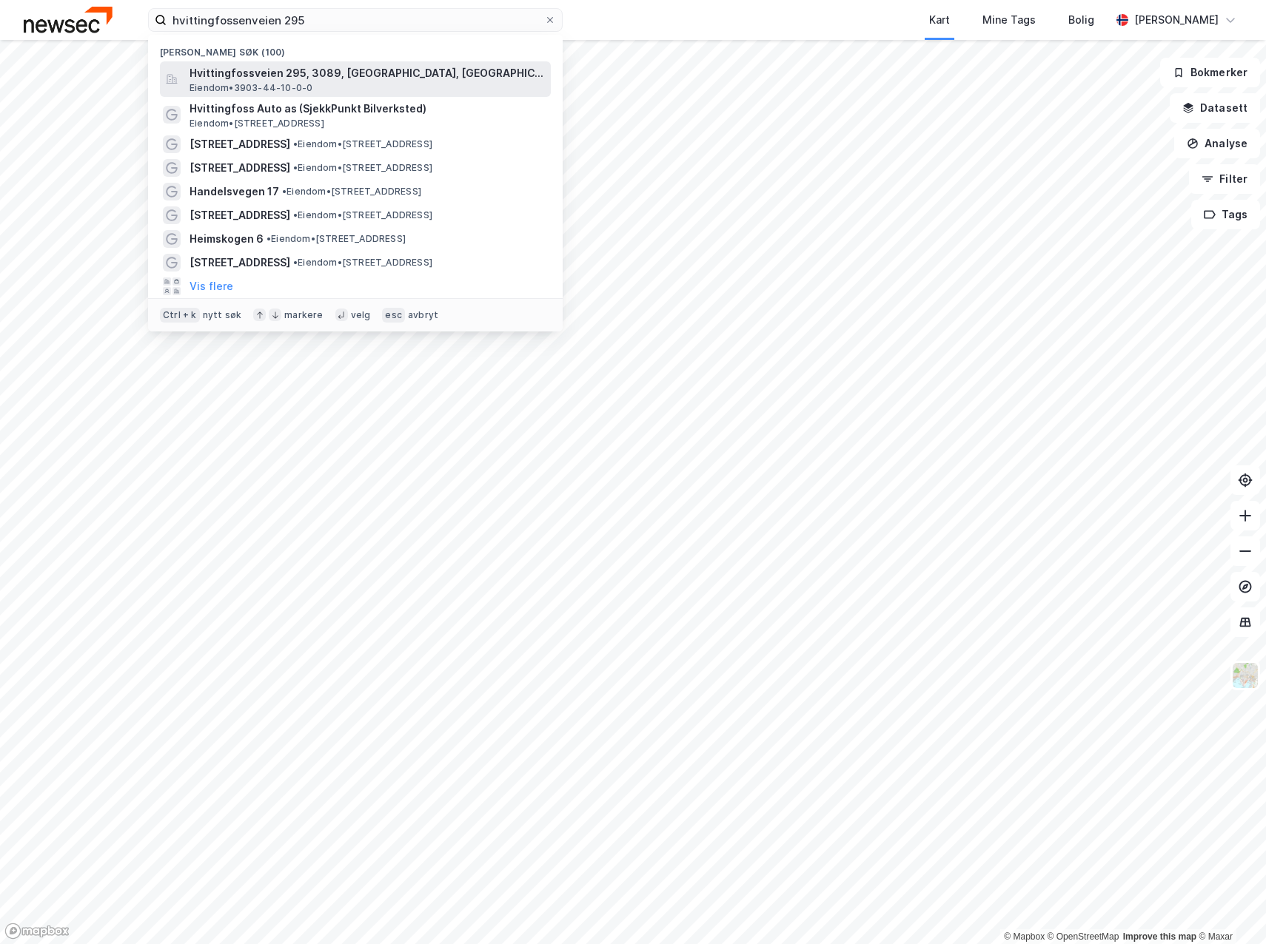
click at [294, 84] on span "Eiendom • 3903-44-10-0-0" at bounding box center [250, 88] width 123 height 12
